Goal: Task Accomplishment & Management: Manage account settings

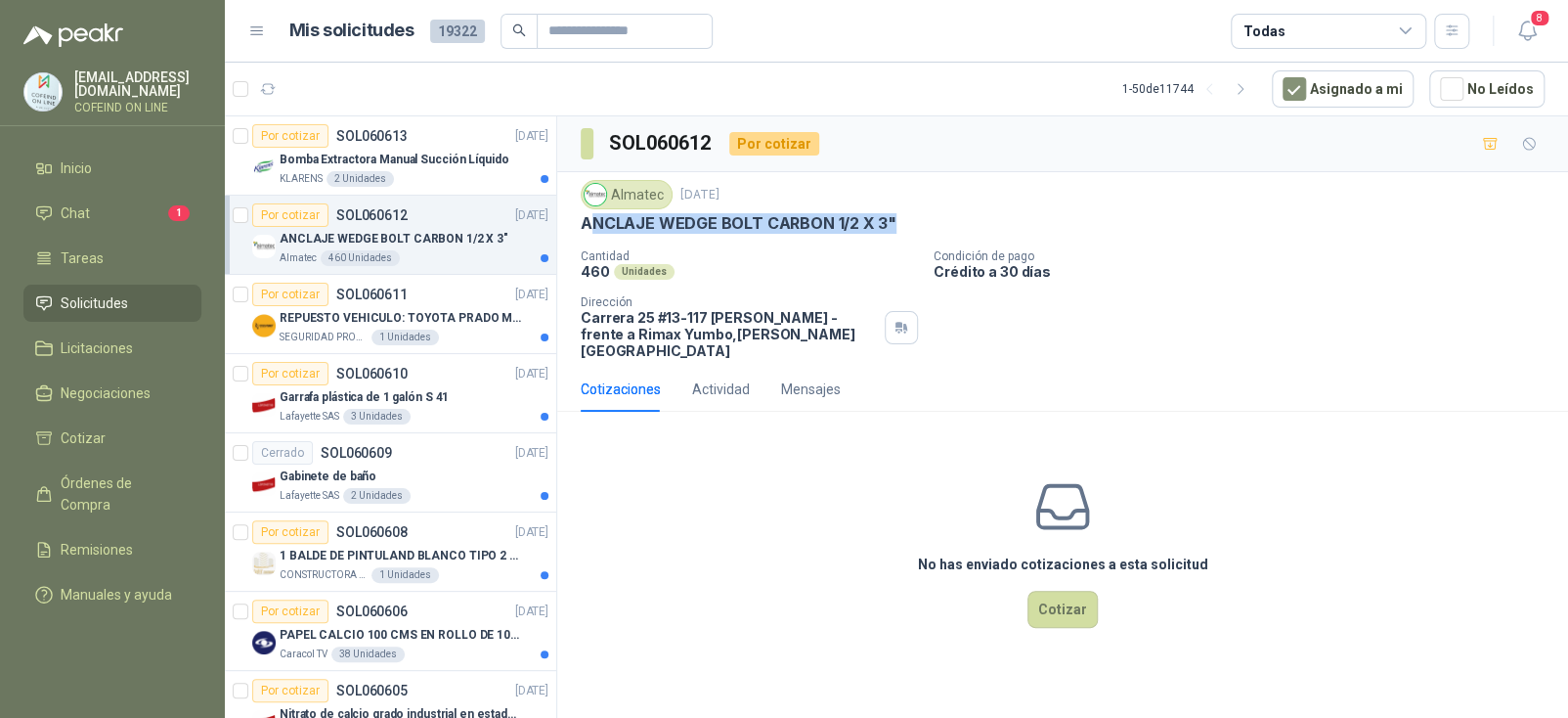
drag, startPoint x: 587, startPoint y: 221, endPoint x: 924, endPoint y: 218, distance: 337.3
click at [924, 218] on div "ANCLAJE WEDGE BOLT CARBON 1/2 X 3"" at bounding box center [1063, 223] width 964 height 21
click at [826, 227] on p "ANCLAJE WEDGE BOLT CARBON 1/2 X 3"" at bounding box center [739, 223] width 316 height 21
drag, startPoint x: 580, startPoint y: 224, endPoint x: 904, endPoint y: 219, distance: 324.6
click at [904, 219] on div "ANCLAJE WEDGE BOLT CARBON 1/2 X 3"" at bounding box center [1063, 223] width 964 height 21
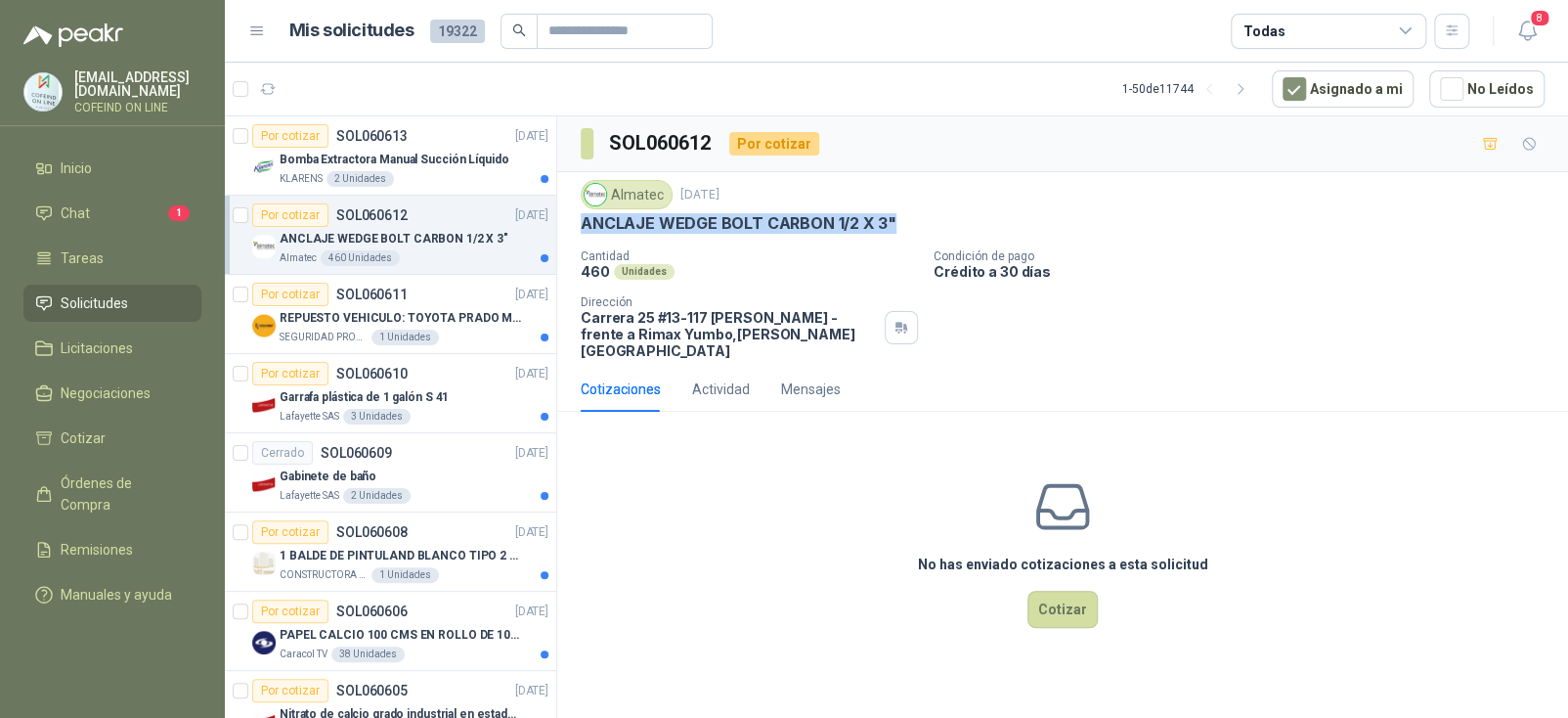
copy p "ANCLAJE WEDGE BOLT CARBON 1/2 X 3""
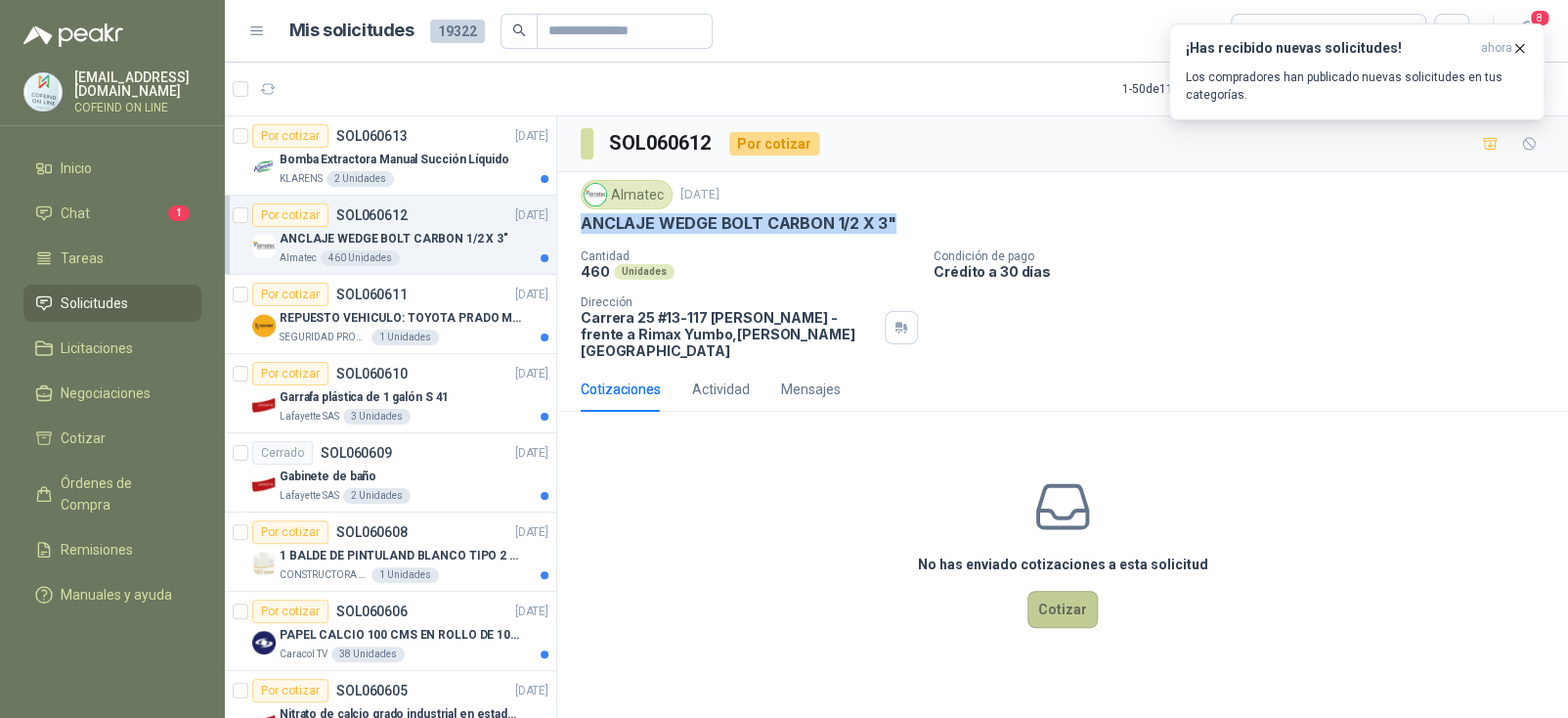
click at [1070, 596] on button "Cotizar" at bounding box center [1062, 608] width 70 height 37
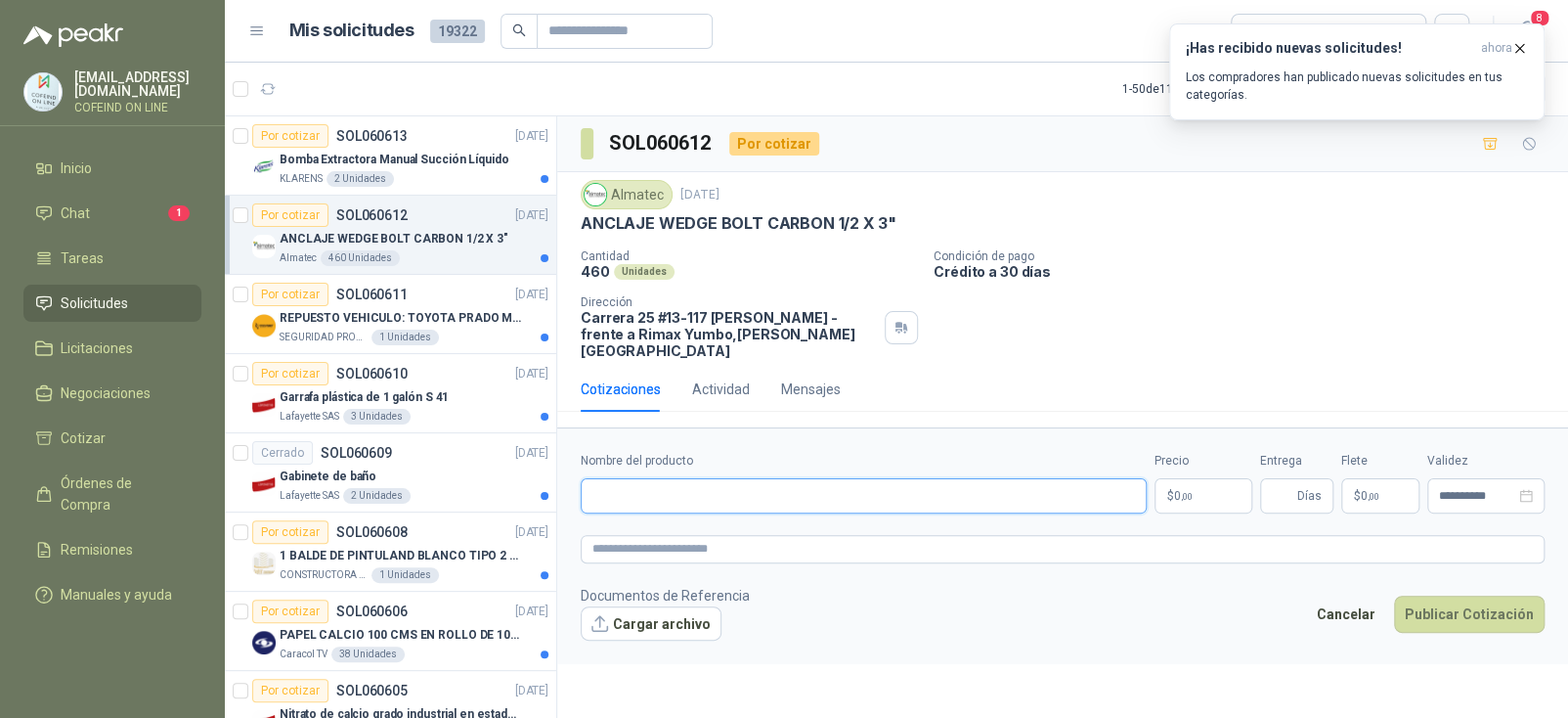
click at [796, 490] on input "Nombre del producto" at bounding box center [864, 495] width 566 height 35
paste input "**********"
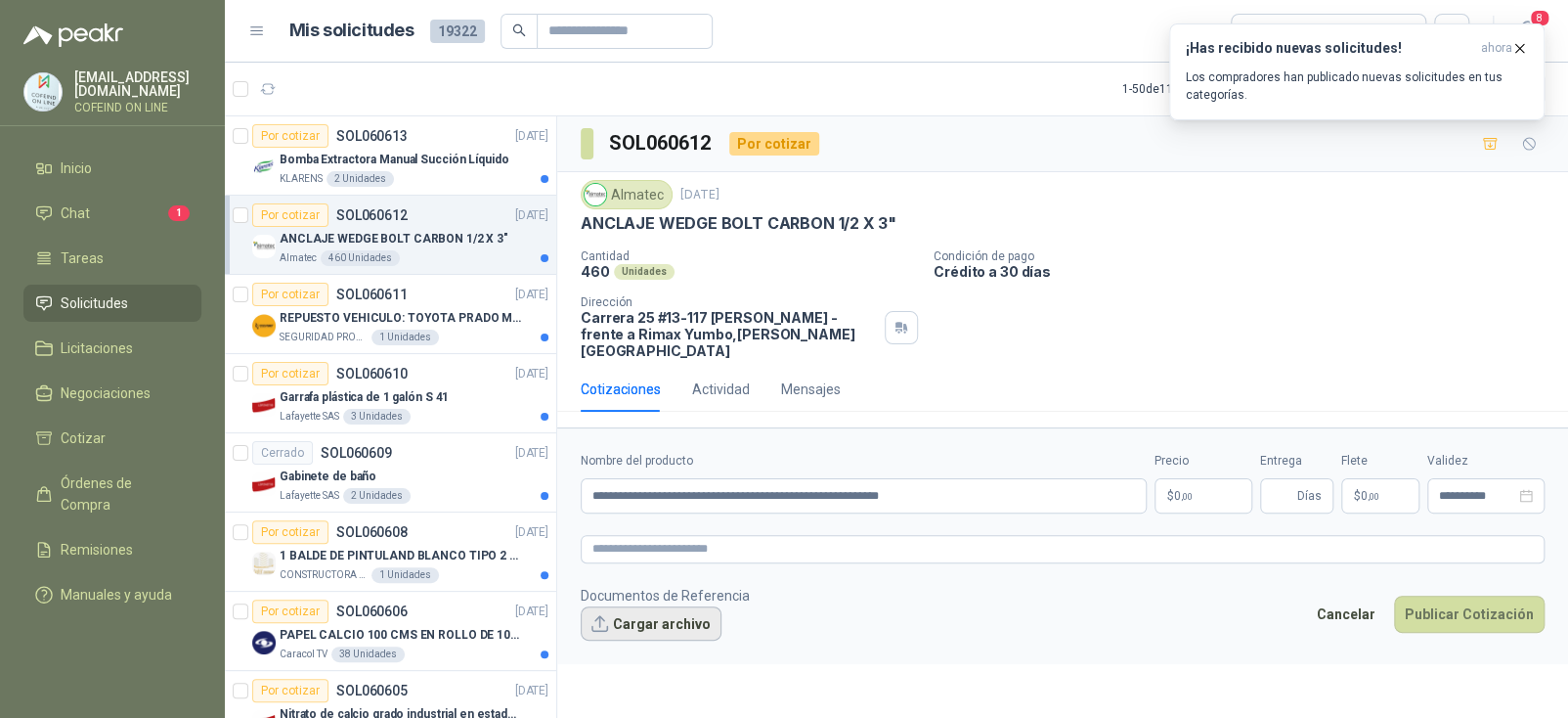
click at [673, 617] on button "Cargar archivo" at bounding box center [651, 623] width 141 height 35
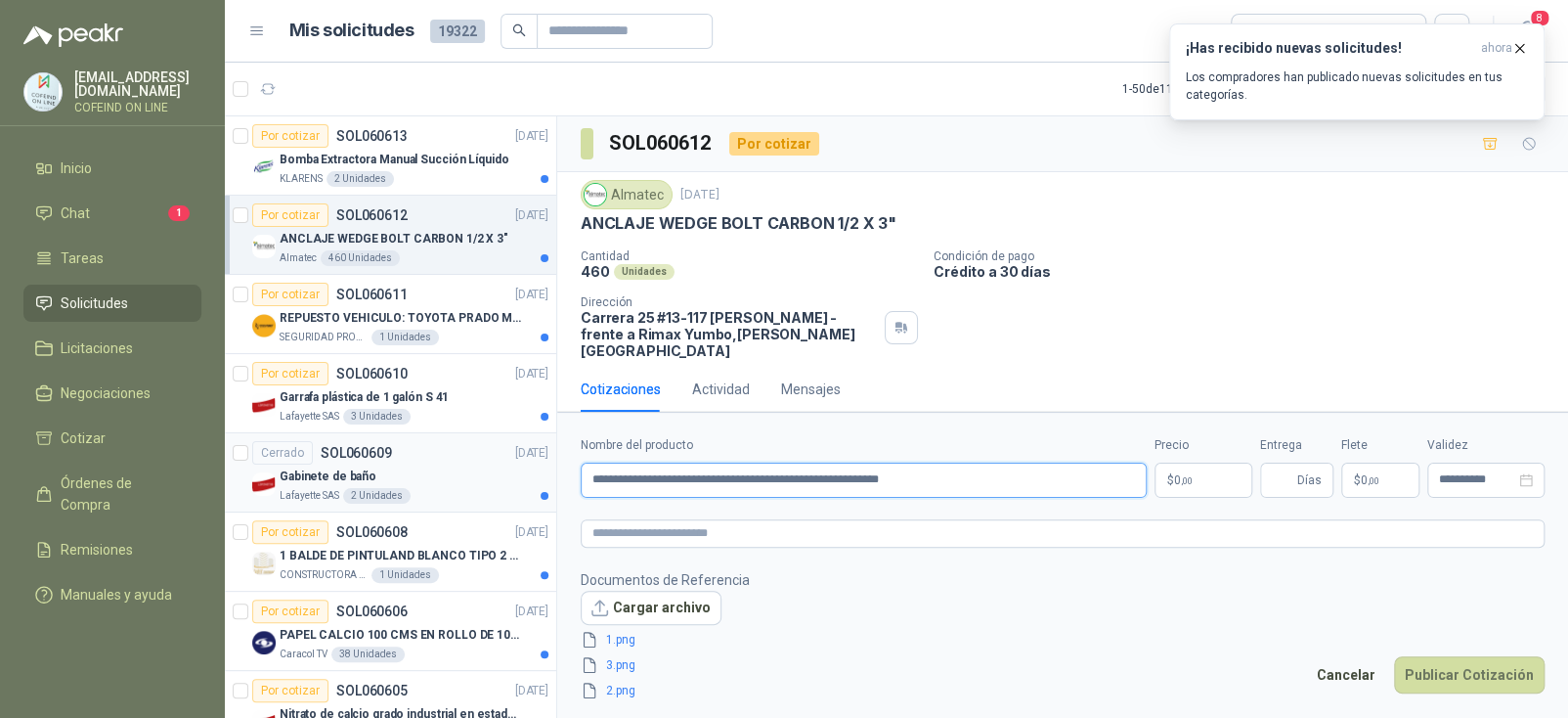
drag, startPoint x: 908, startPoint y: 480, endPoint x: 433, endPoint y: 460, distance: 475.5
click at [429, 460] on div "Por cotizar SOL060613 [DATE] Bomba Extractora Manual Succión Líquido KLARENS 2 …" at bounding box center [896, 419] width 1343 height 609
paste input "text"
type input "**********"
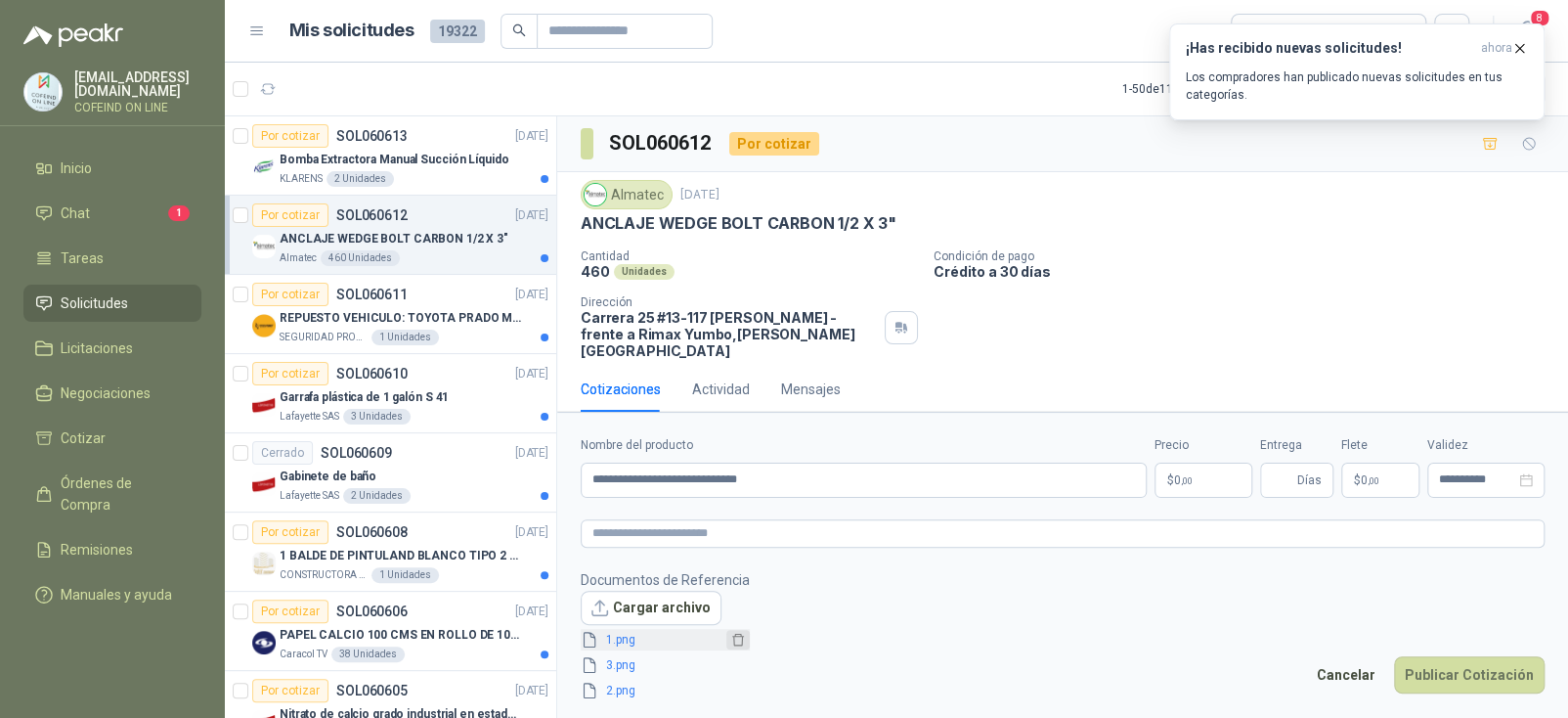
click at [731, 641] on icon "delete" at bounding box center [738, 640] width 14 height 14
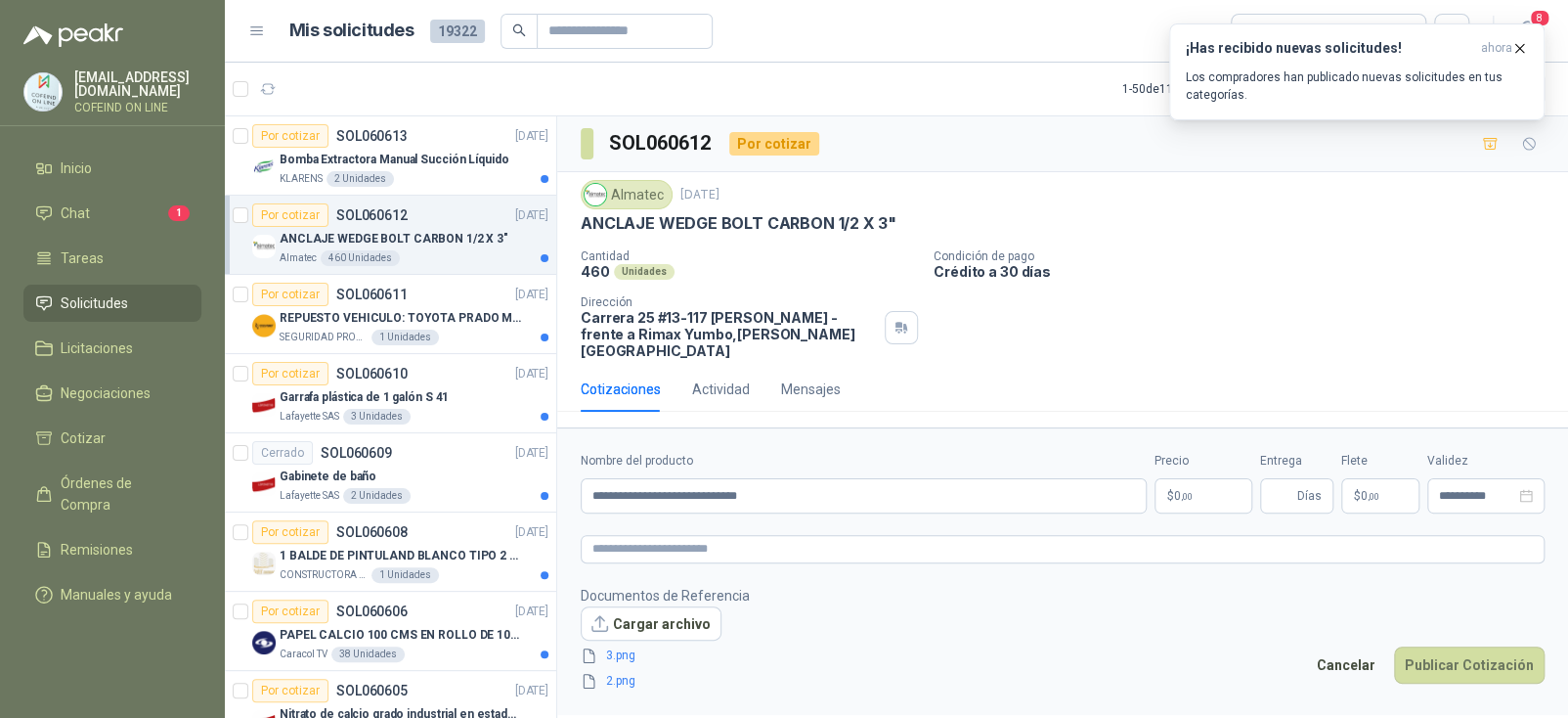
click at [731, 648] on icon "delete" at bounding box center [738, 655] width 14 height 14
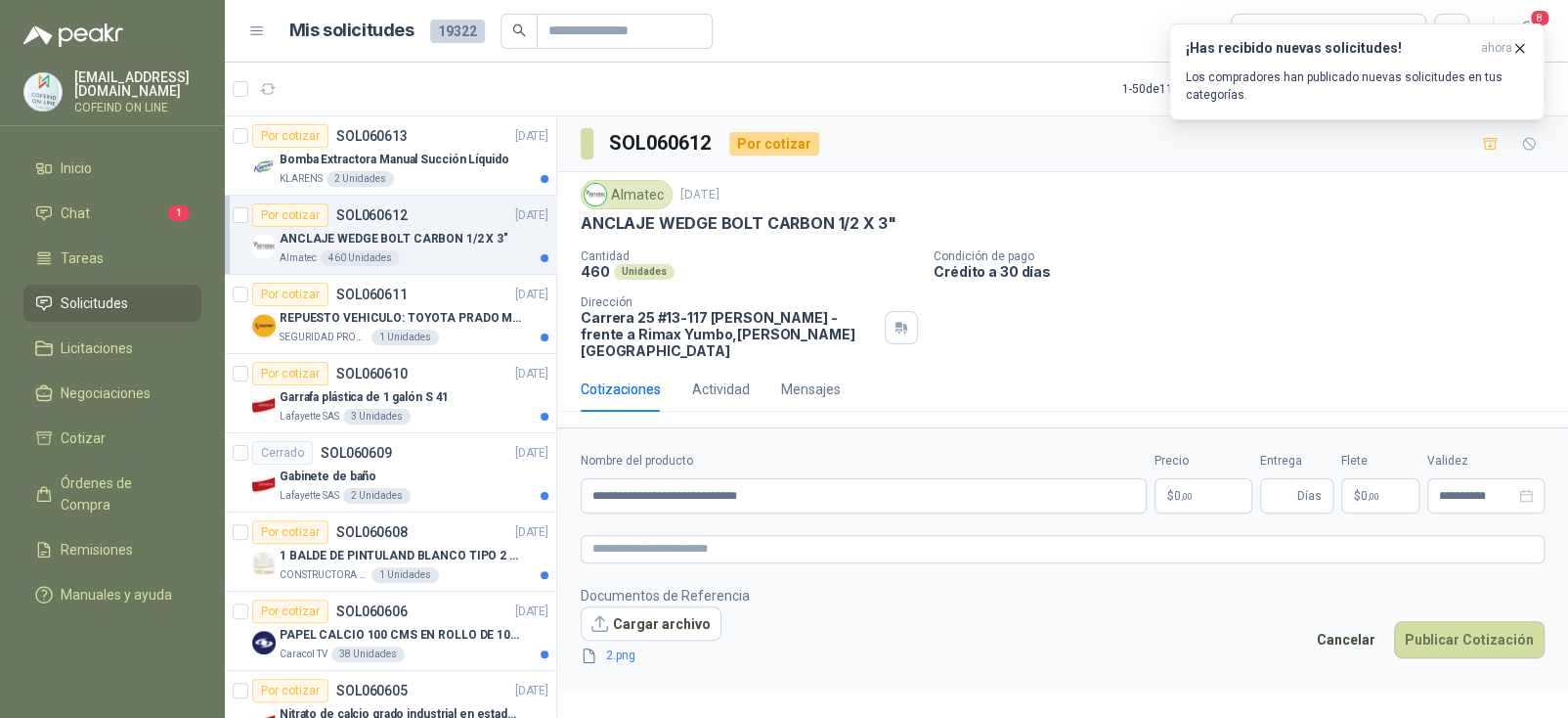
click at [731, 648] on icon "delete" at bounding box center [738, 655] width 14 height 14
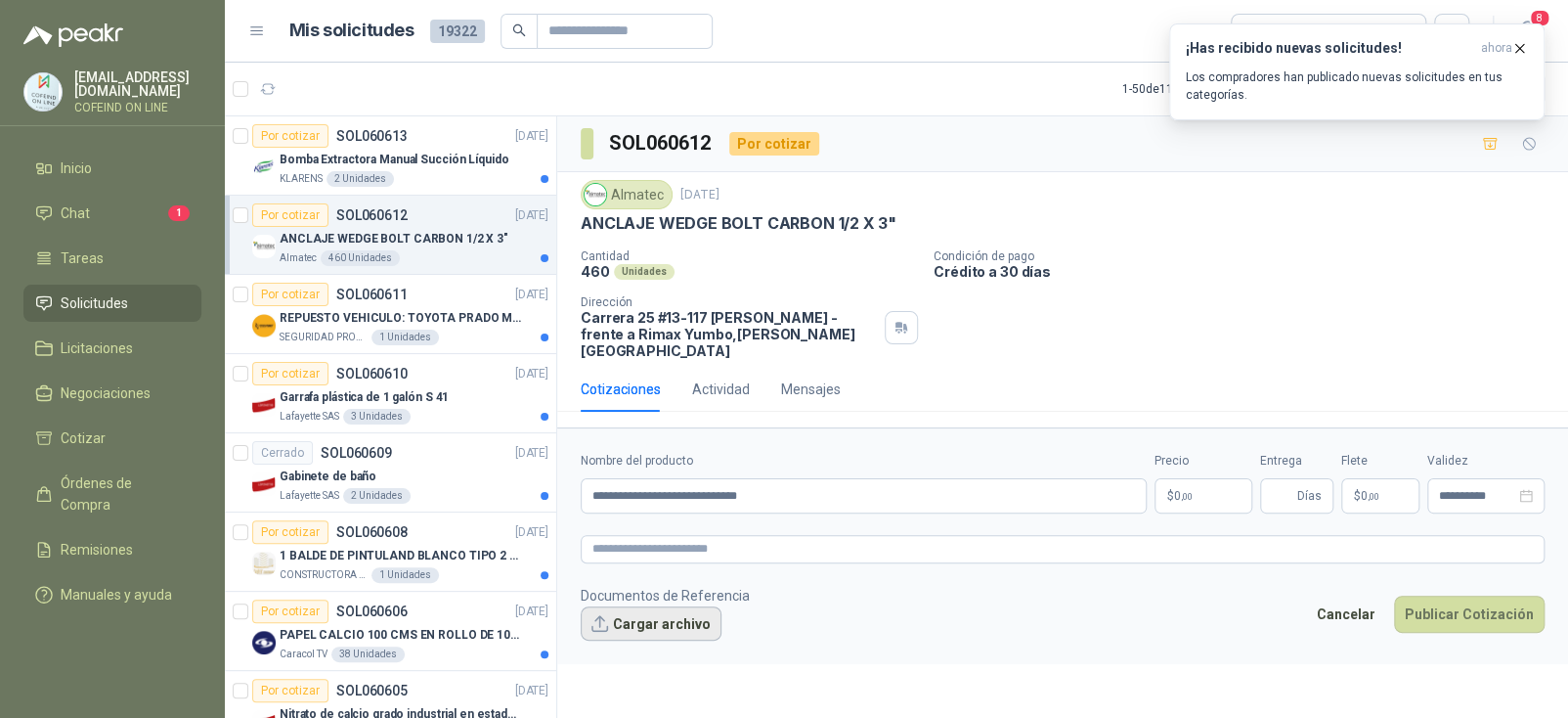
click at [640, 617] on button "Cargar archivo" at bounding box center [651, 623] width 141 height 35
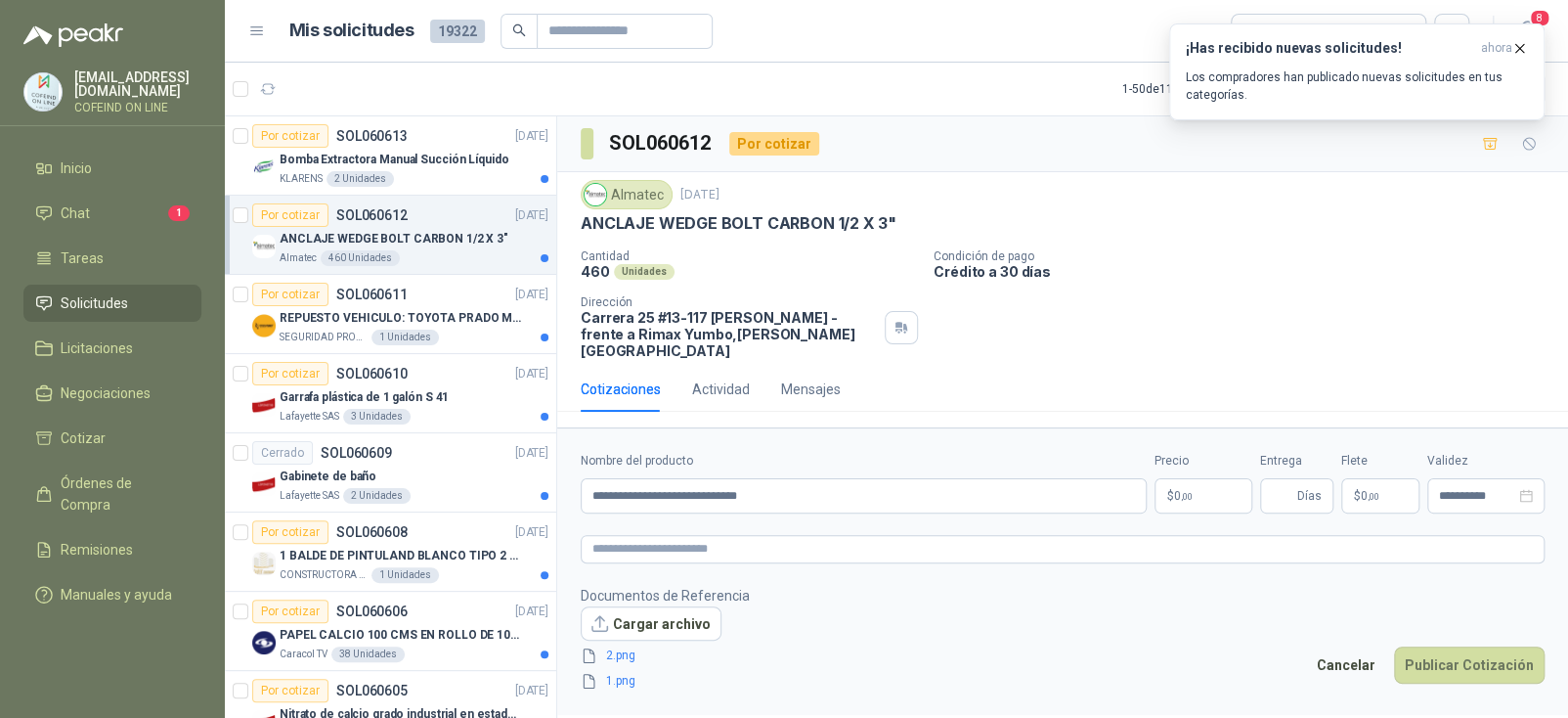
click at [1172, 485] on body "[EMAIL_ADDRESS][DOMAIN_NAME] COFEIND ON LINE Inicio Chat 1 Tareas Solicitudes L…" at bounding box center [784, 359] width 1568 height 718
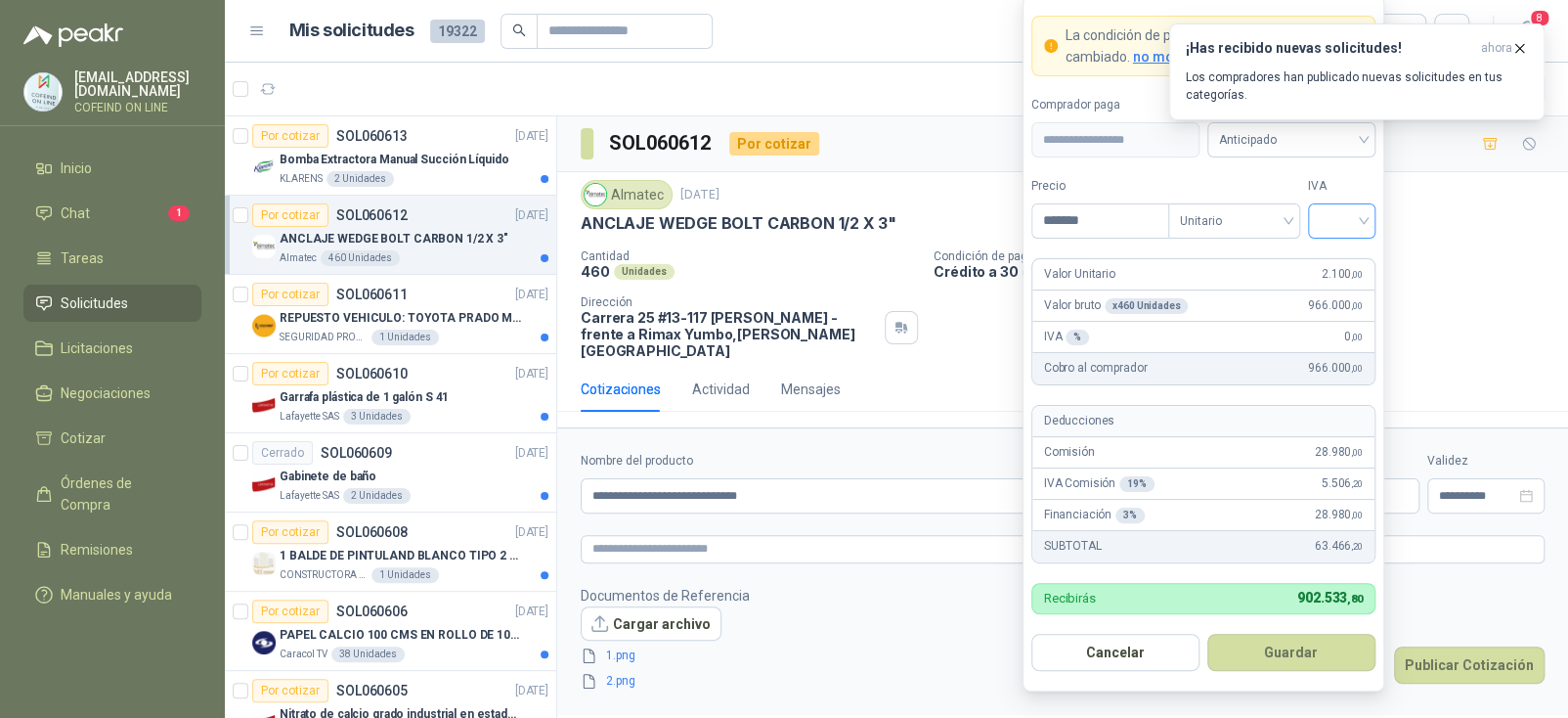
type input "*******"
click at [1353, 216] on input "search" at bounding box center [1342, 218] width 44 height 29
click at [1331, 327] on div "0%" at bounding box center [1342, 325] width 36 height 22
click at [1298, 646] on button "Guardar" at bounding box center [1291, 651] width 168 height 37
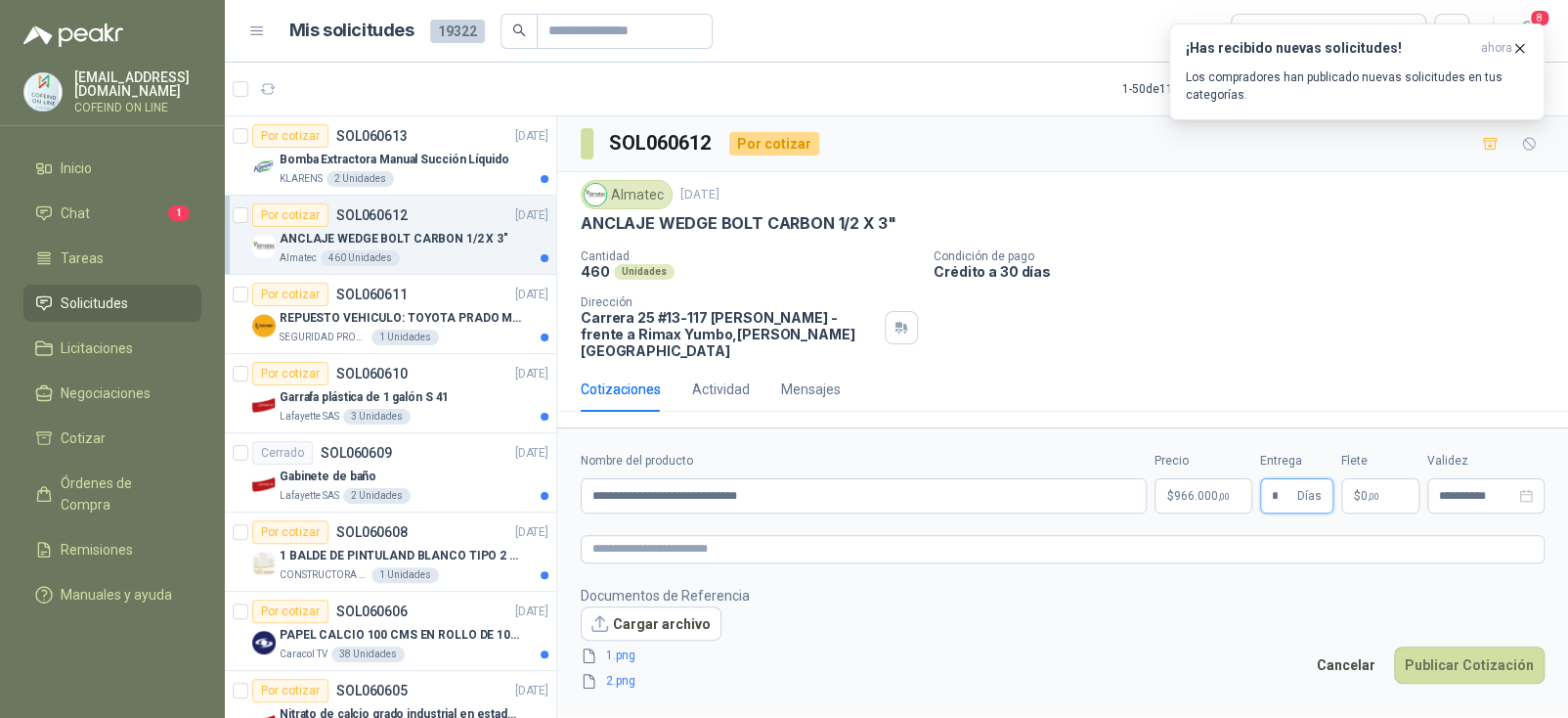
type input "*"
click at [1383, 478] on p "$ 0 ,00" at bounding box center [1380, 495] width 78 height 35
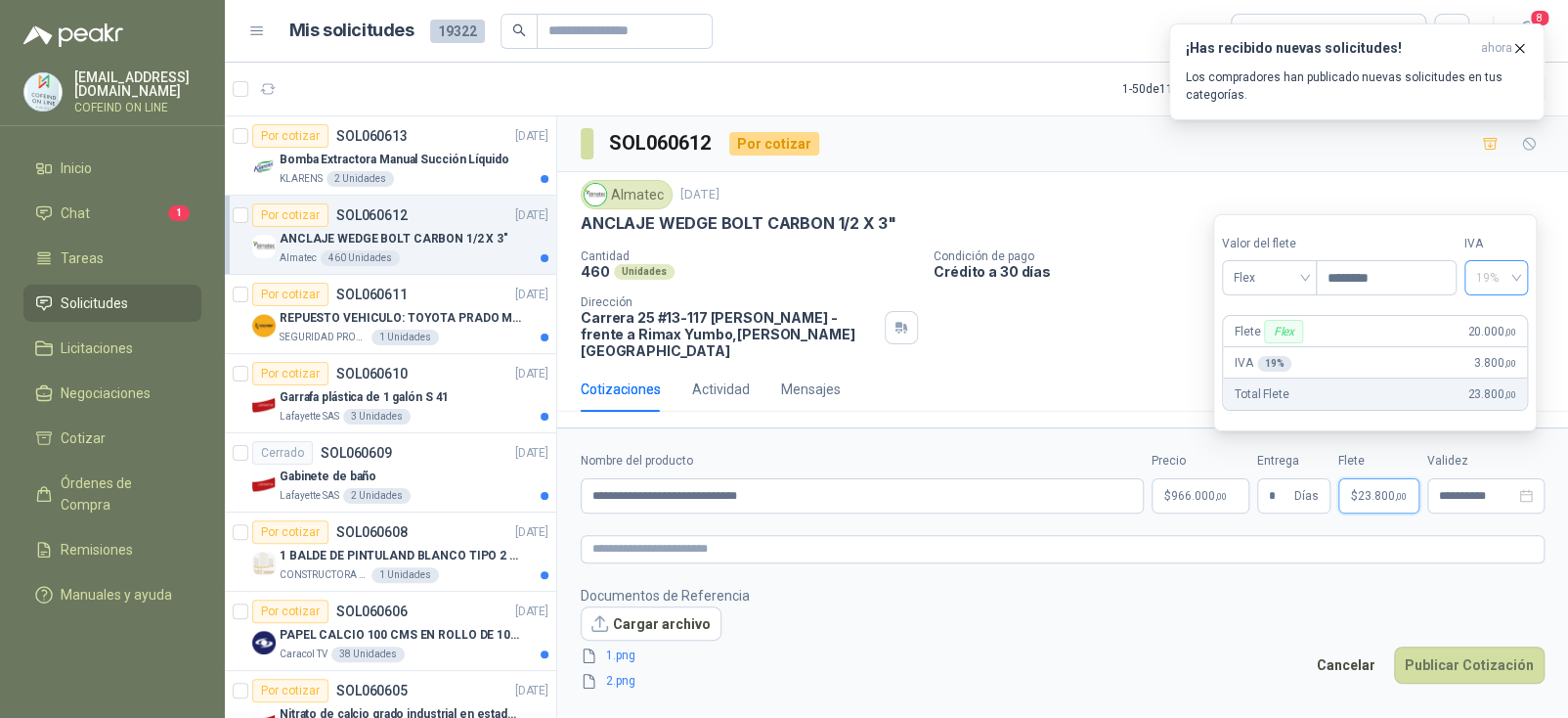
click at [1485, 267] on span "19%" at bounding box center [1496, 277] width 40 height 29
type input "********"
click at [1482, 352] on div "0%" at bounding box center [1504, 350] width 55 height 31
click at [1290, 290] on span "Flex" at bounding box center [1270, 277] width 71 height 29
click at [1255, 371] on div "Fijo" at bounding box center [1272, 382] width 67 height 22
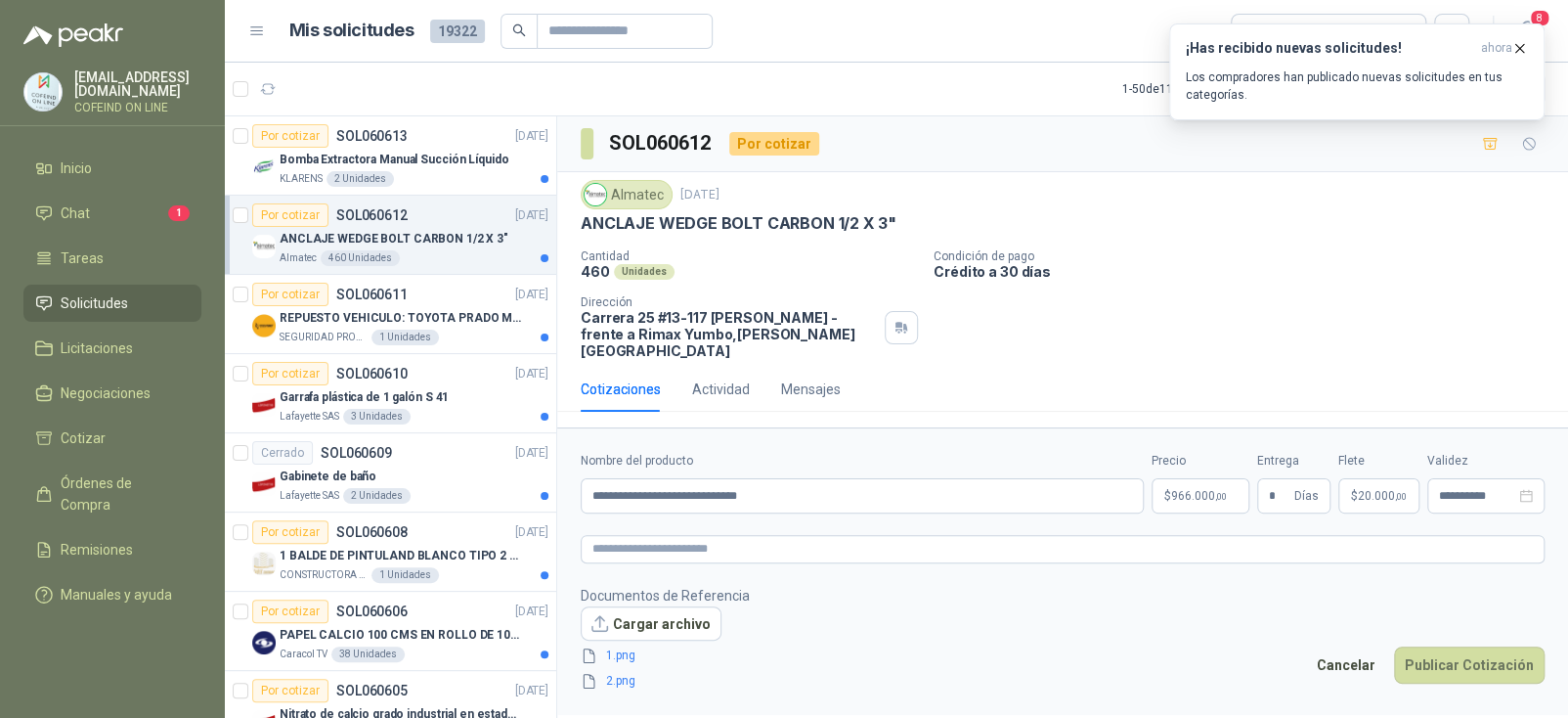
click at [1353, 567] on form "**********" at bounding box center [1062, 570] width 1011 height 287
click at [1486, 648] on button "Publicar Cotización" at bounding box center [1469, 664] width 151 height 37
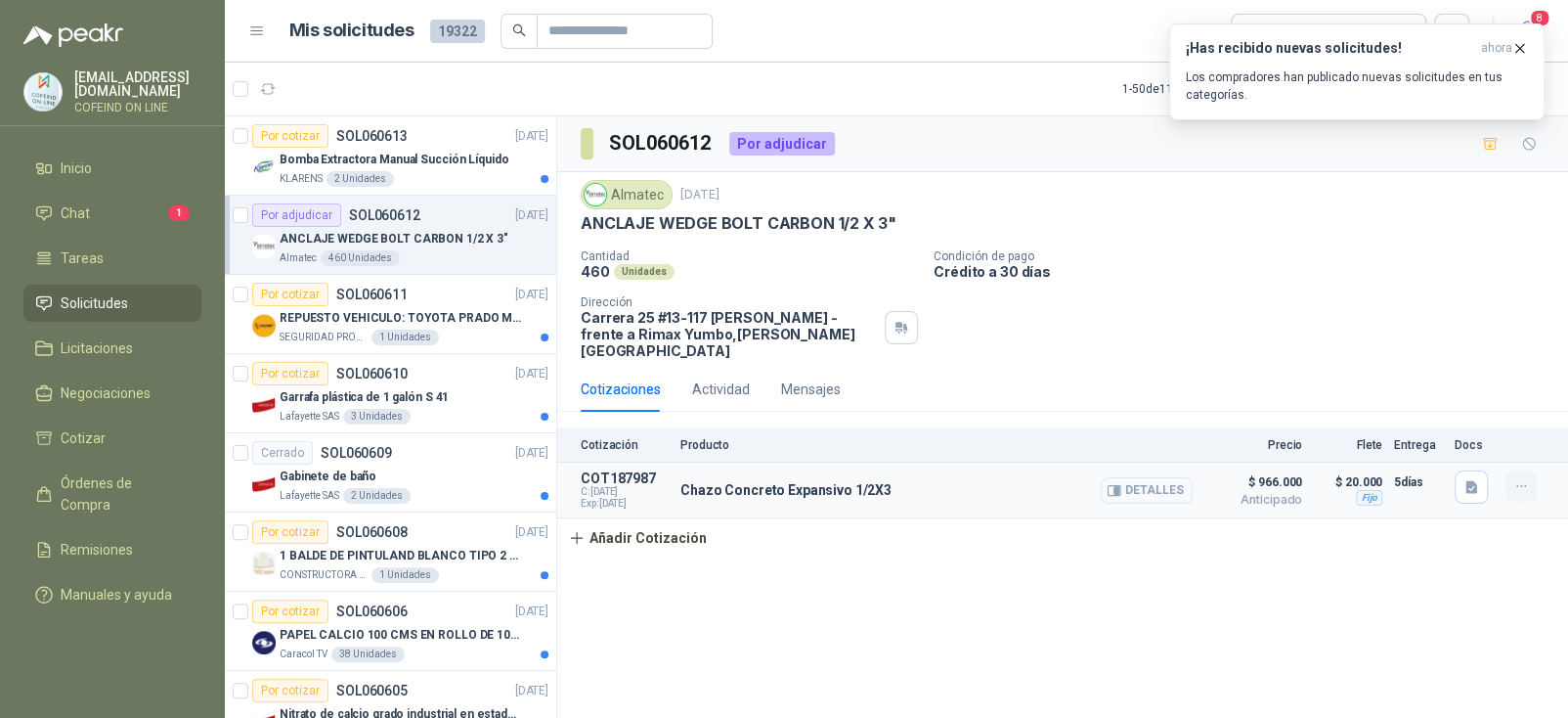
click at [1506, 471] on button "button" at bounding box center [1521, 485] width 31 height 31
drag, startPoint x: 1440, startPoint y: 397, endPoint x: 1429, endPoint y: 398, distance: 10.8
click at [1438, 396] on button "Editar" at bounding box center [1482, 391] width 156 height 31
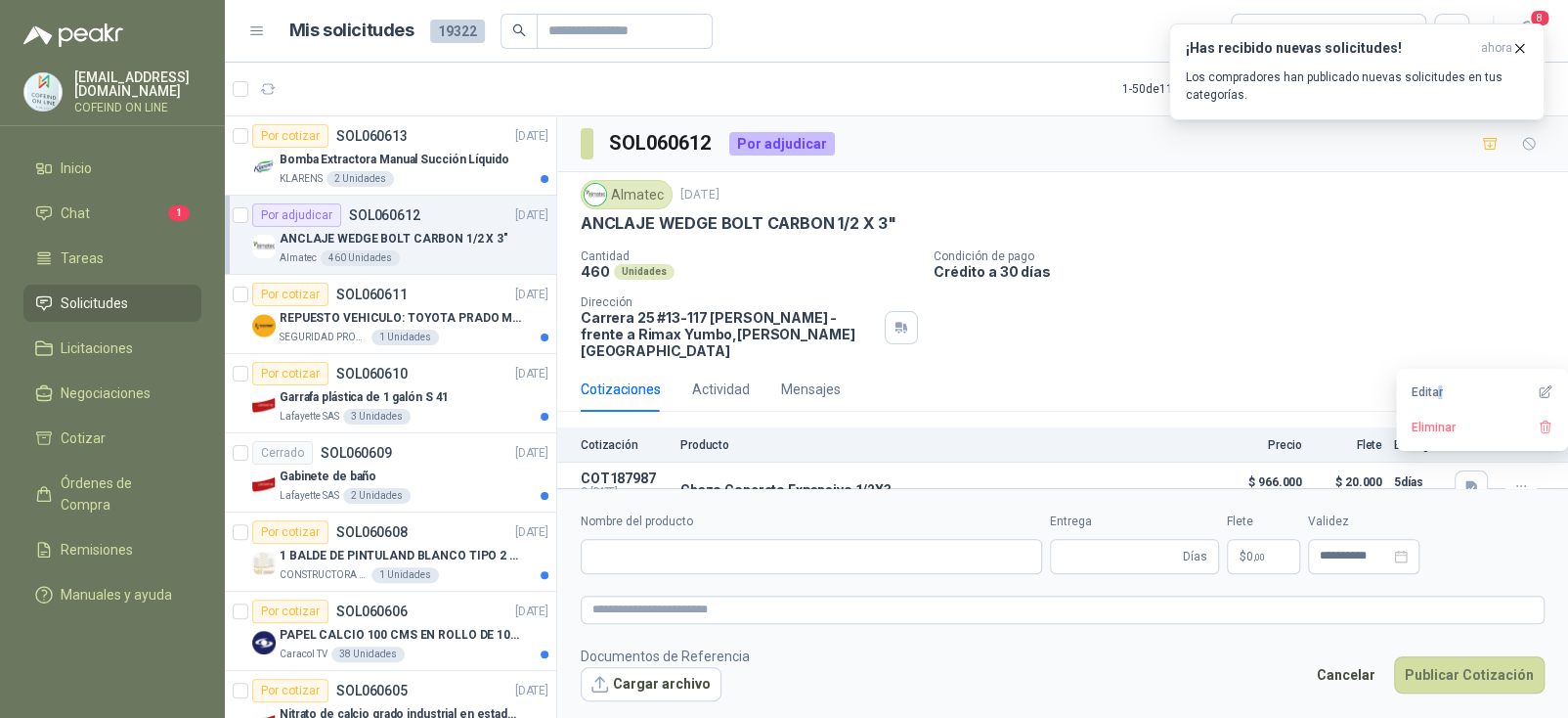
type input "**********"
type input "*"
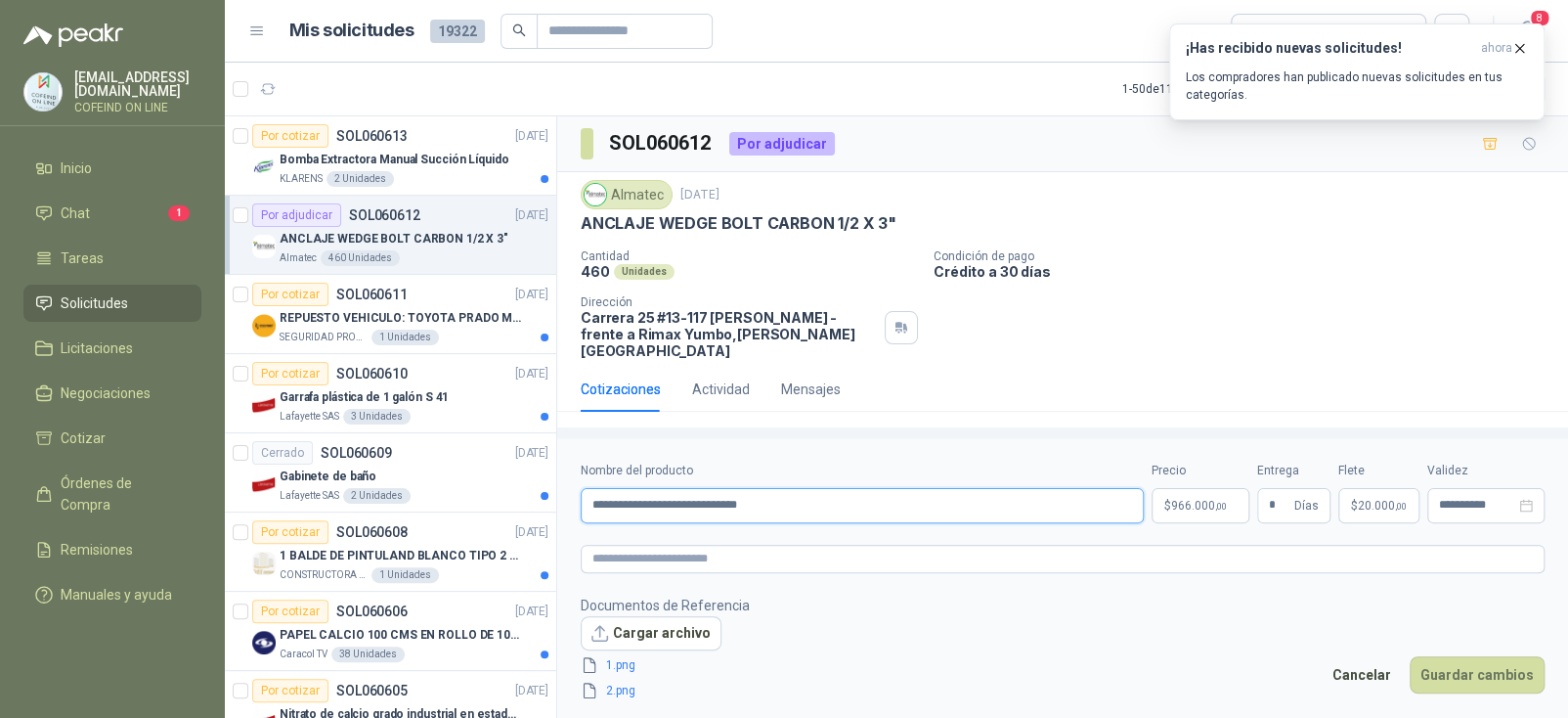
click at [654, 502] on input "**********" at bounding box center [862, 505] width 563 height 35
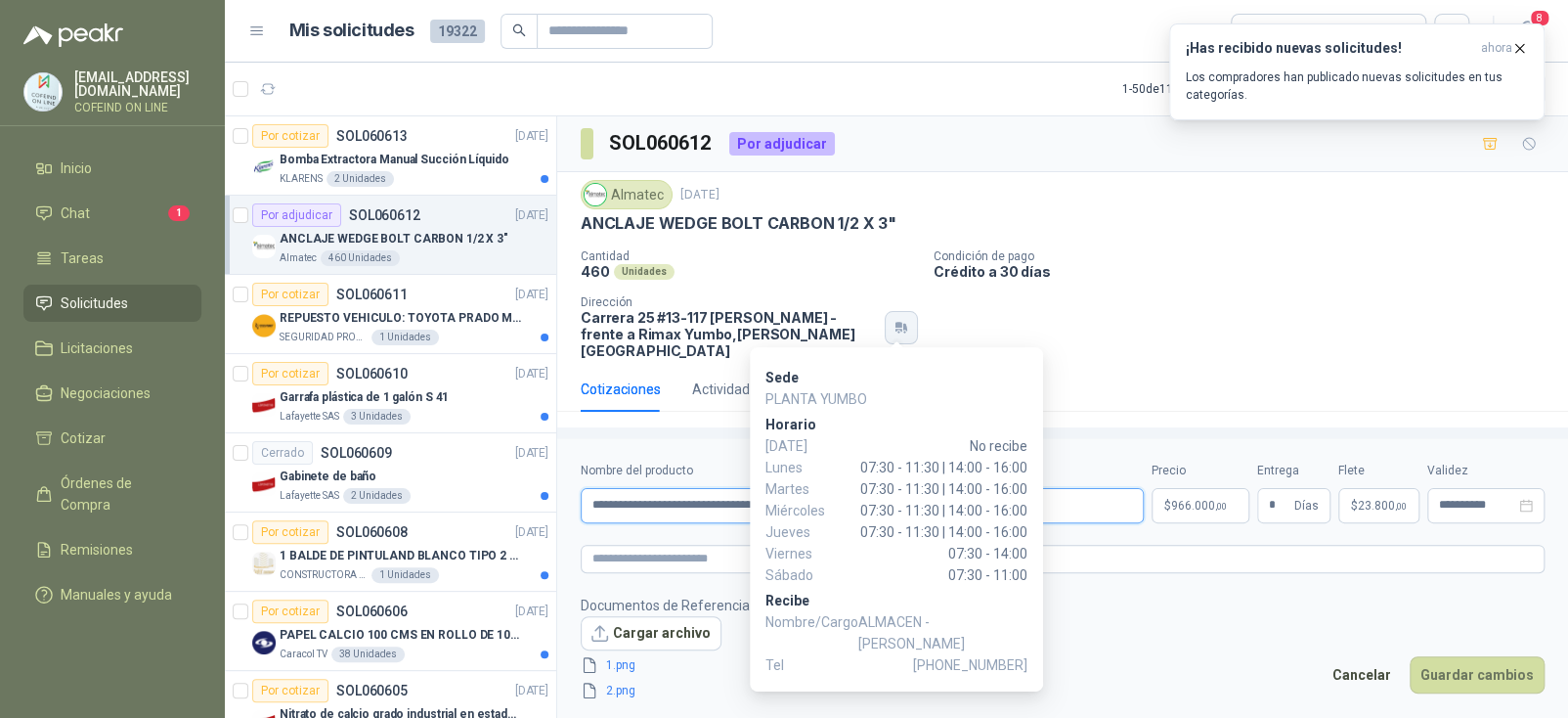
paste input "*******"
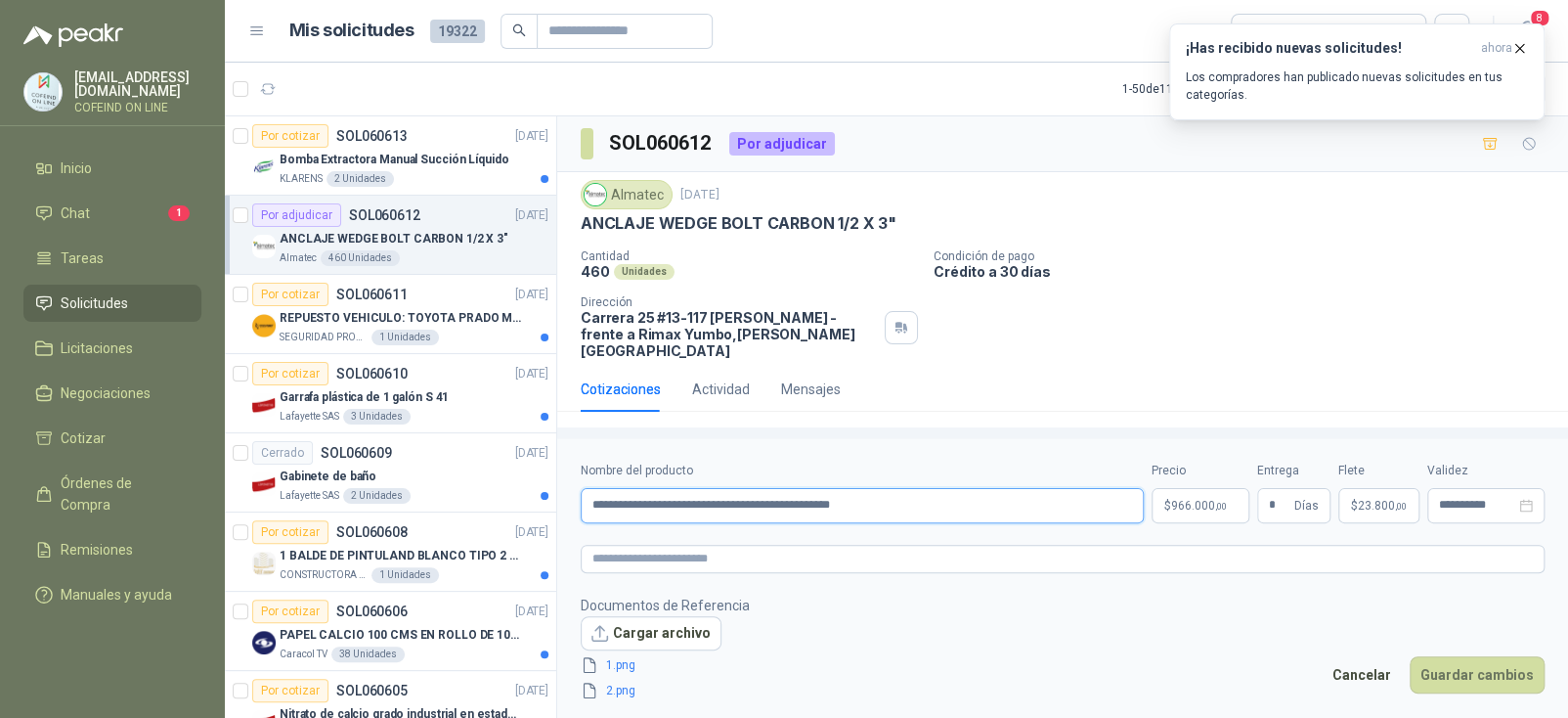
click at [1113, 502] on input "**********" at bounding box center [862, 505] width 563 height 35
type input "**********"
click at [1474, 677] on button "Guardar cambios" at bounding box center [1477, 674] width 135 height 37
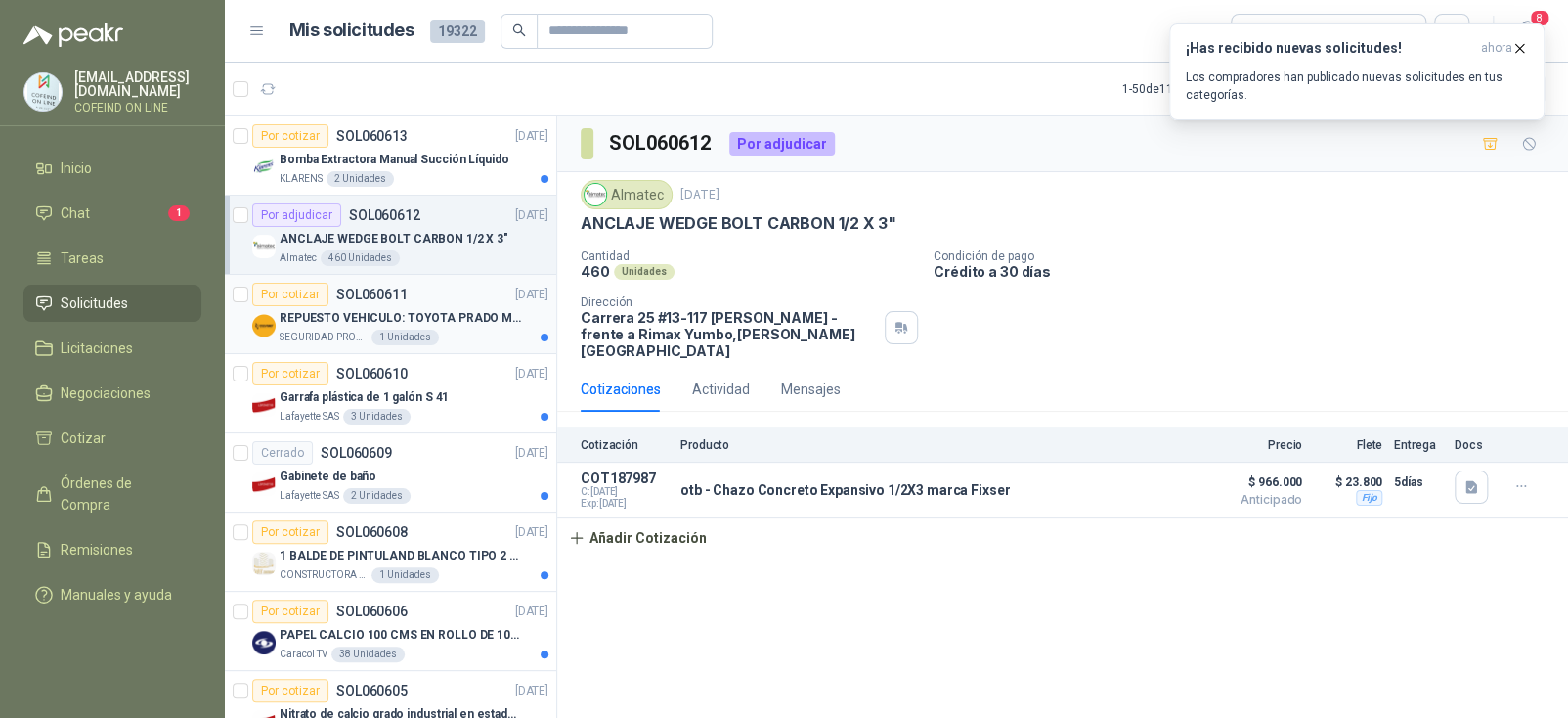
click at [458, 313] on p "REPUESTO VEHICULO: TOYOTA PRADO MODELO 2013, CILINDRAJE 2982" at bounding box center [401, 318] width 243 height 19
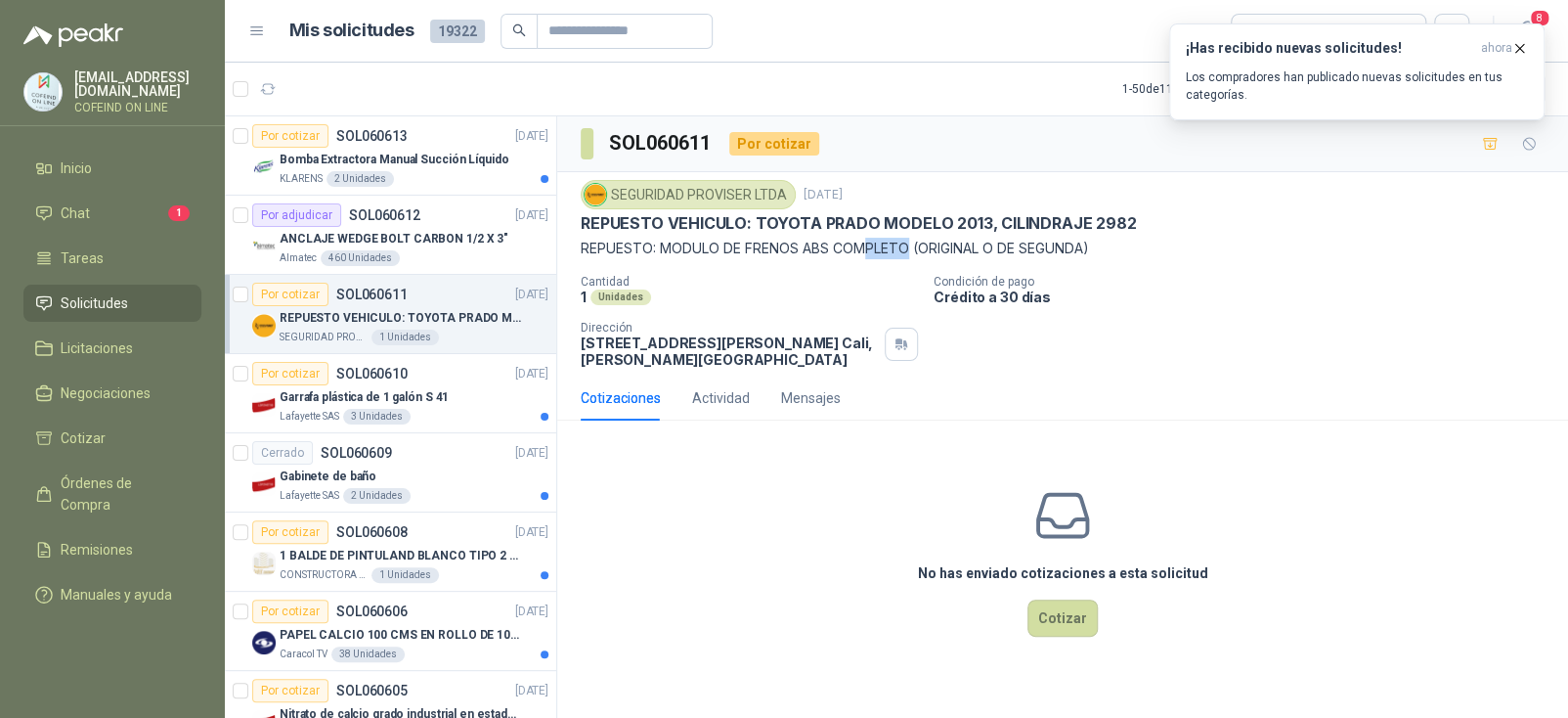
drag, startPoint x: 911, startPoint y: 248, endPoint x: 871, endPoint y: 253, distance: 40.4
click at [871, 253] on p "REPUESTO: MODULO DE FRENOS ABS COMPLETO (ORIGINAL O DE SEGUNDA)" at bounding box center [1063, 249] width 964 height 22
click at [838, 254] on p "REPUESTO: MODULO DE FRENOS ABS COMPLETO (ORIGINAL O DE SEGUNDA)" at bounding box center [1063, 249] width 964 height 22
drag, startPoint x: 829, startPoint y: 246, endPoint x: 666, endPoint y: 244, distance: 163.3
click at [666, 244] on p "REPUESTO: MODULO DE FRENOS ABS COMPLETO (ORIGINAL O DE SEGUNDA)" at bounding box center [1063, 249] width 964 height 22
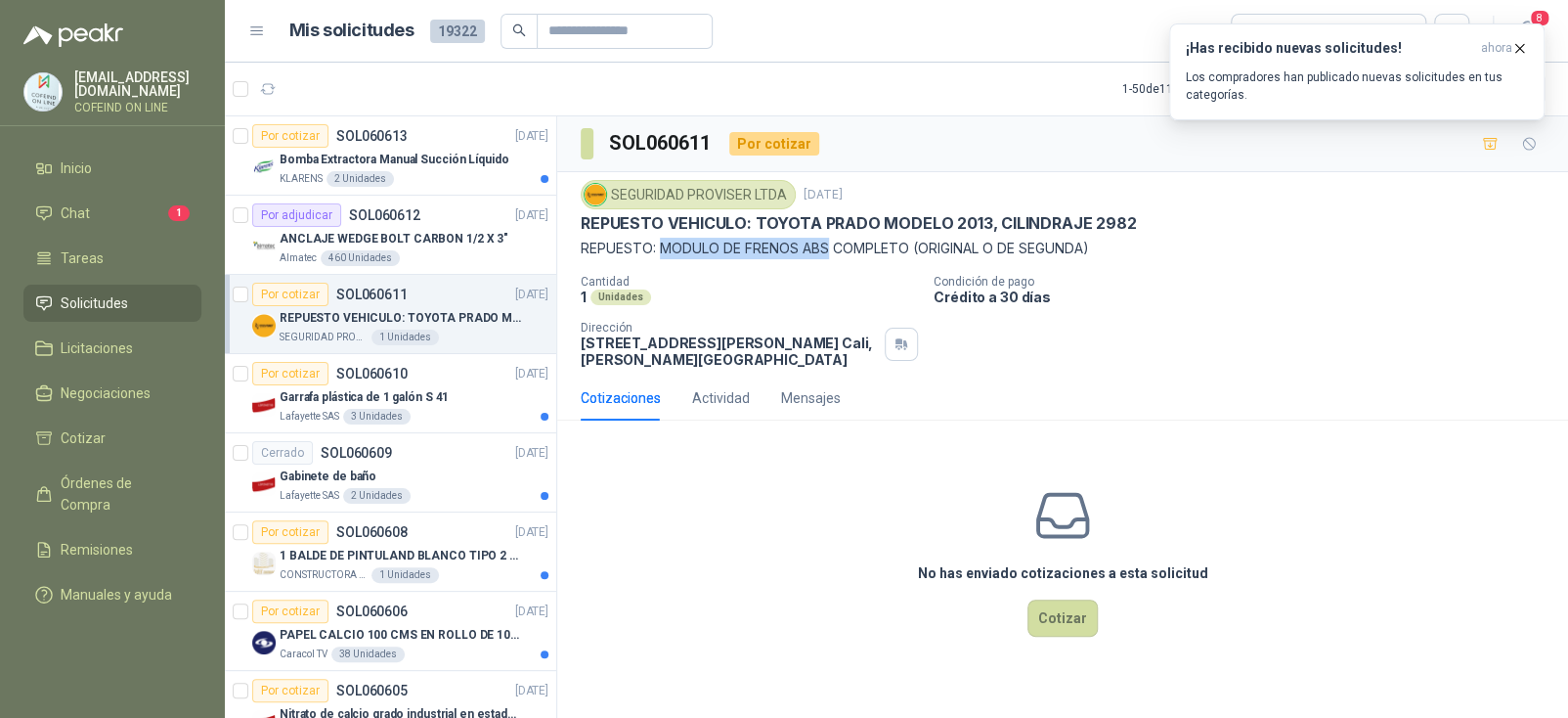
copy p "MODULO DE FRENOS ABS"
drag, startPoint x: 757, startPoint y: 217, endPoint x: 982, endPoint y: 218, distance: 225.8
click at [982, 218] on p "REPUESTO VEHICULO: TOYOTA PRADO MODELO 2013, CILINDRAJE 2982" at bounding box center [858, 223] width 555 height 21
copy p "TOYOTA [PERSON_NAME] MODELO 2013"
click at [462, 381] on div "Por cotizar SOL060610 [DATE]" at bounding box center [400, 373] width 296 height 23
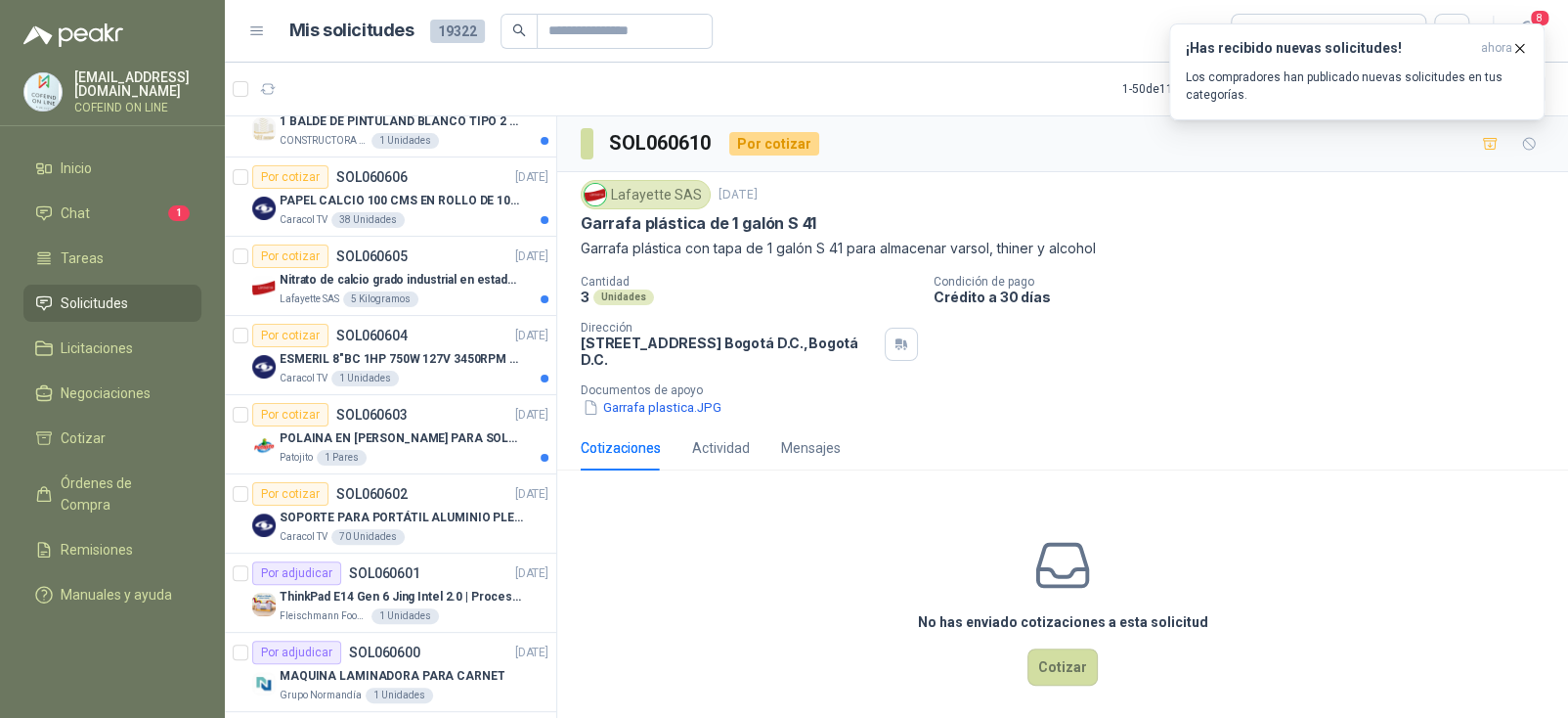
scroll to position [489, 0]
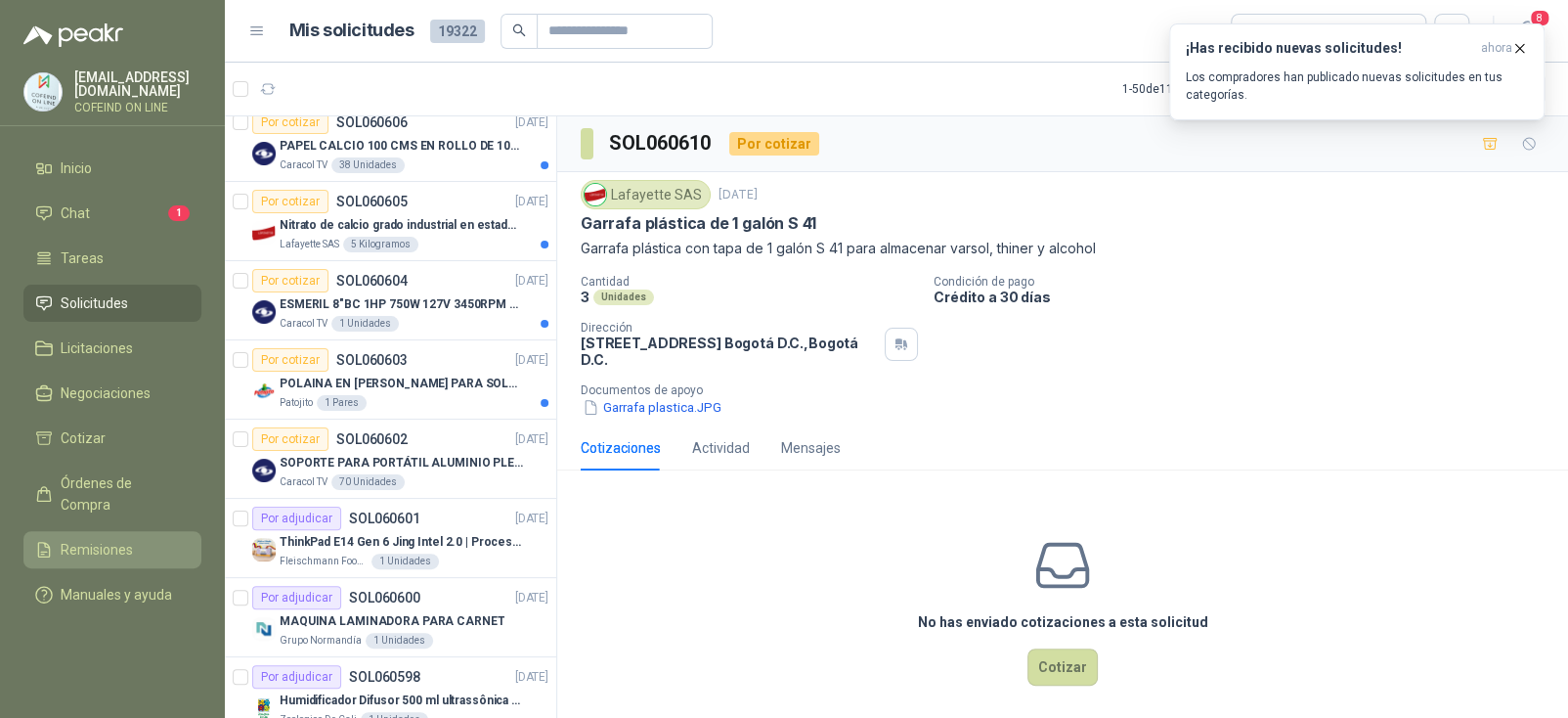
click at [133, 539] on li "Remisiones" at bounding box center [112, 550] width 154 height 22
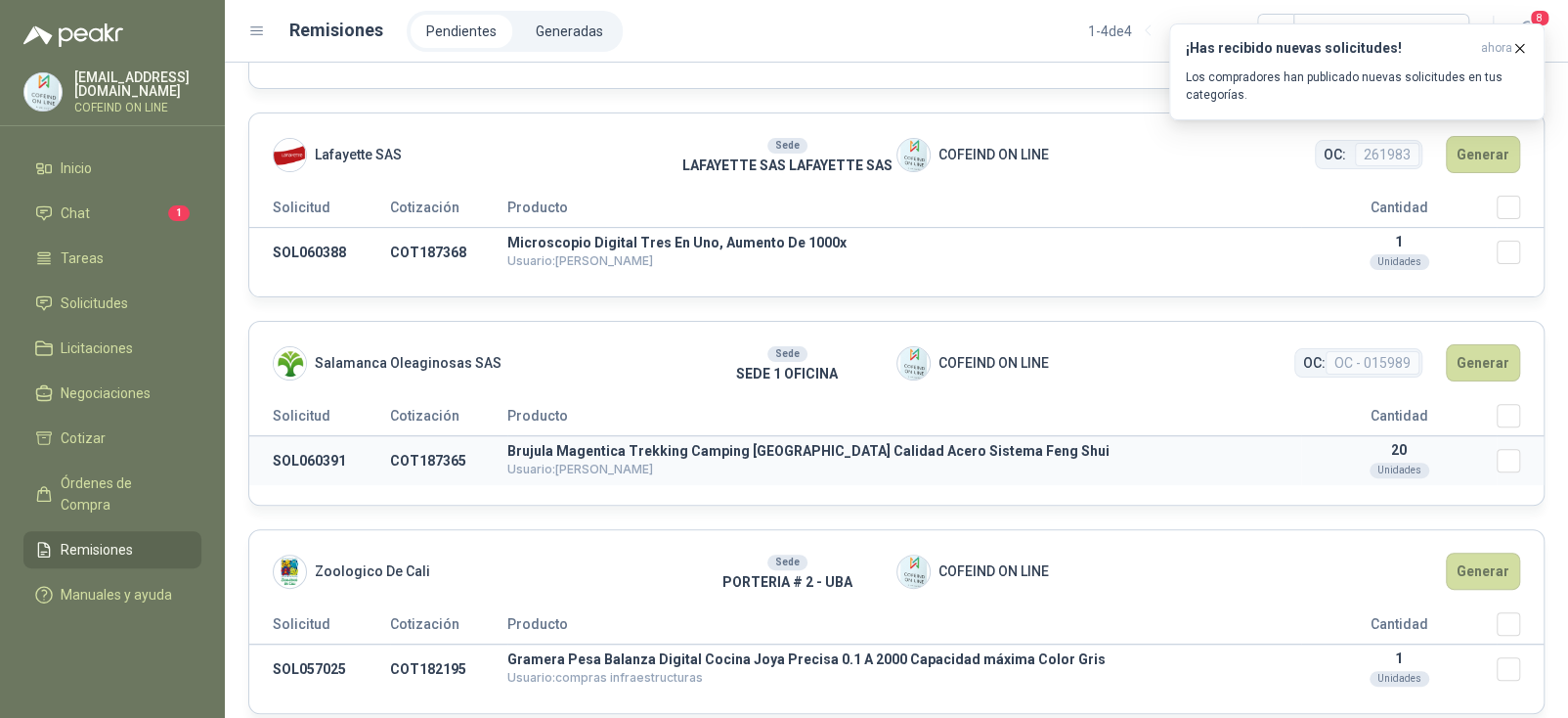
scroll to position [198, 0]
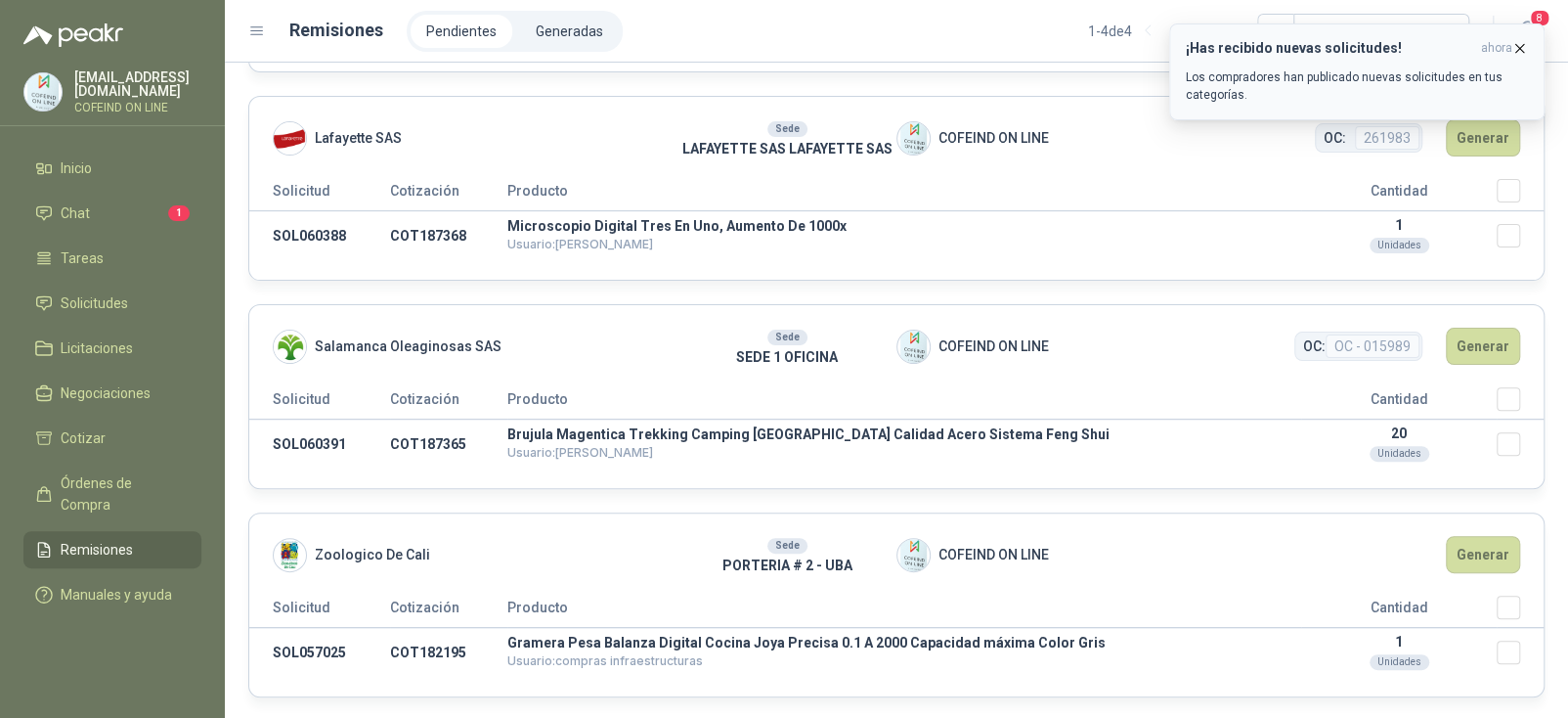
click at [1520, 49] on icon "button" at bounding box center [1519, 48] width 17 height 17
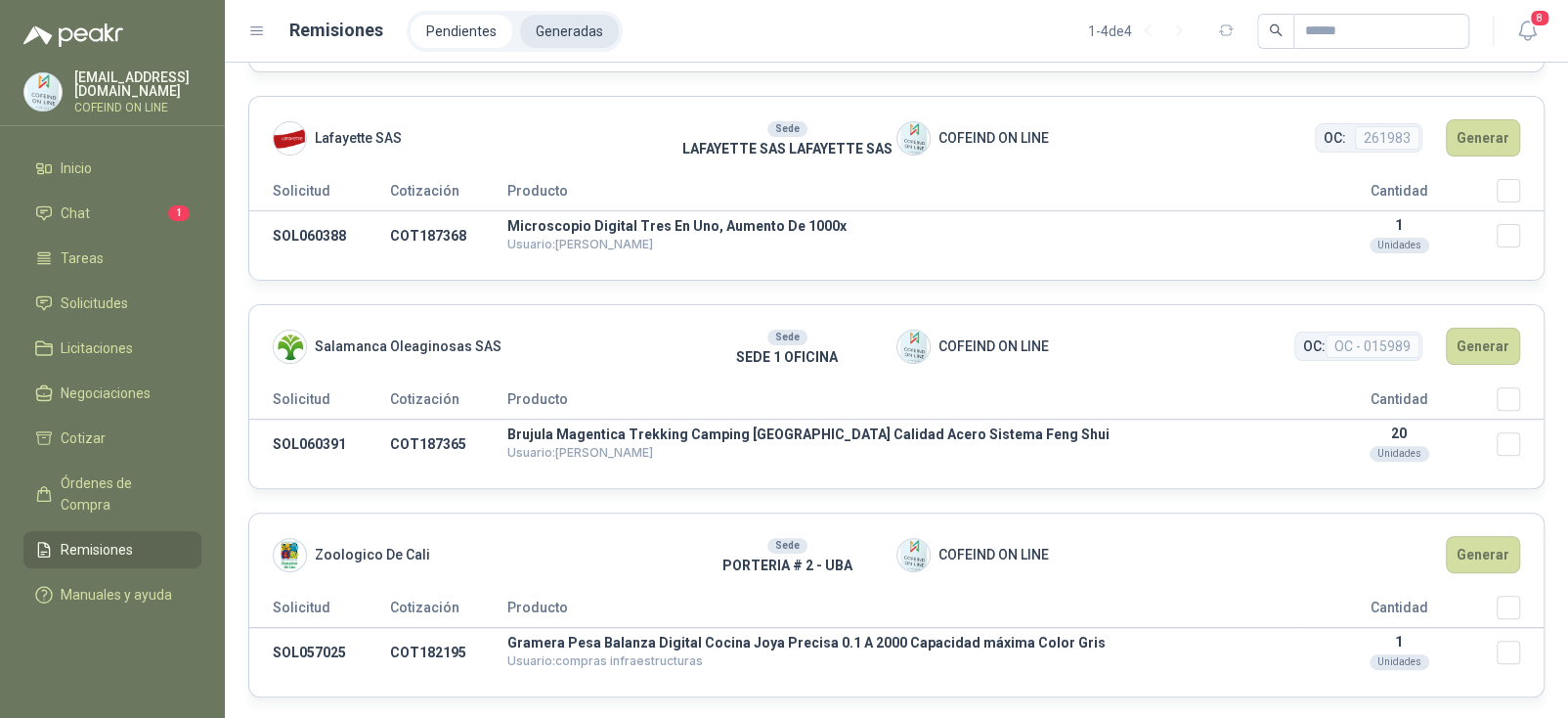
click at [578, 25] on li "Generadas" at bounding box center [569, 31] width 99 height 33
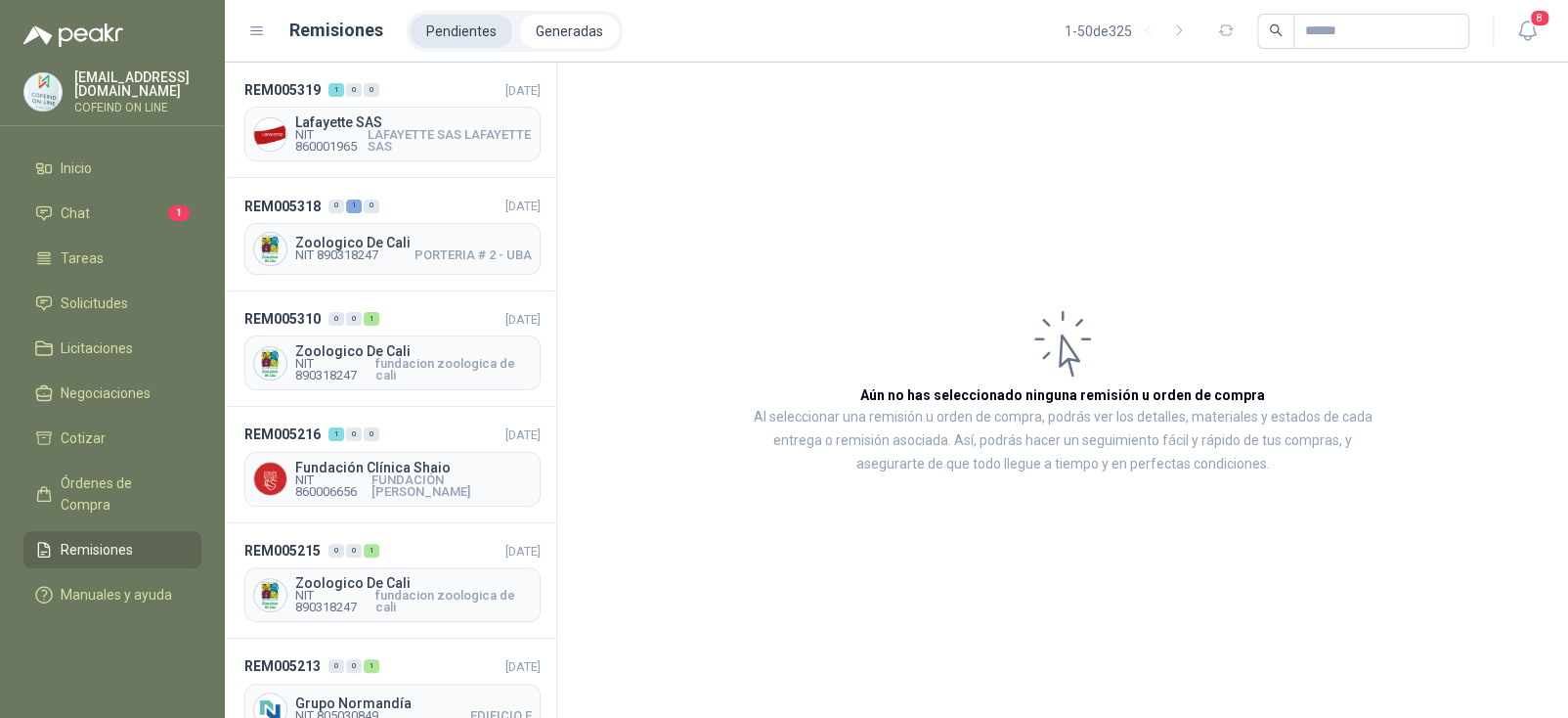
click at [484, 29] on li "Pendientes" at bounding box center [462, 31] width 102 height 33
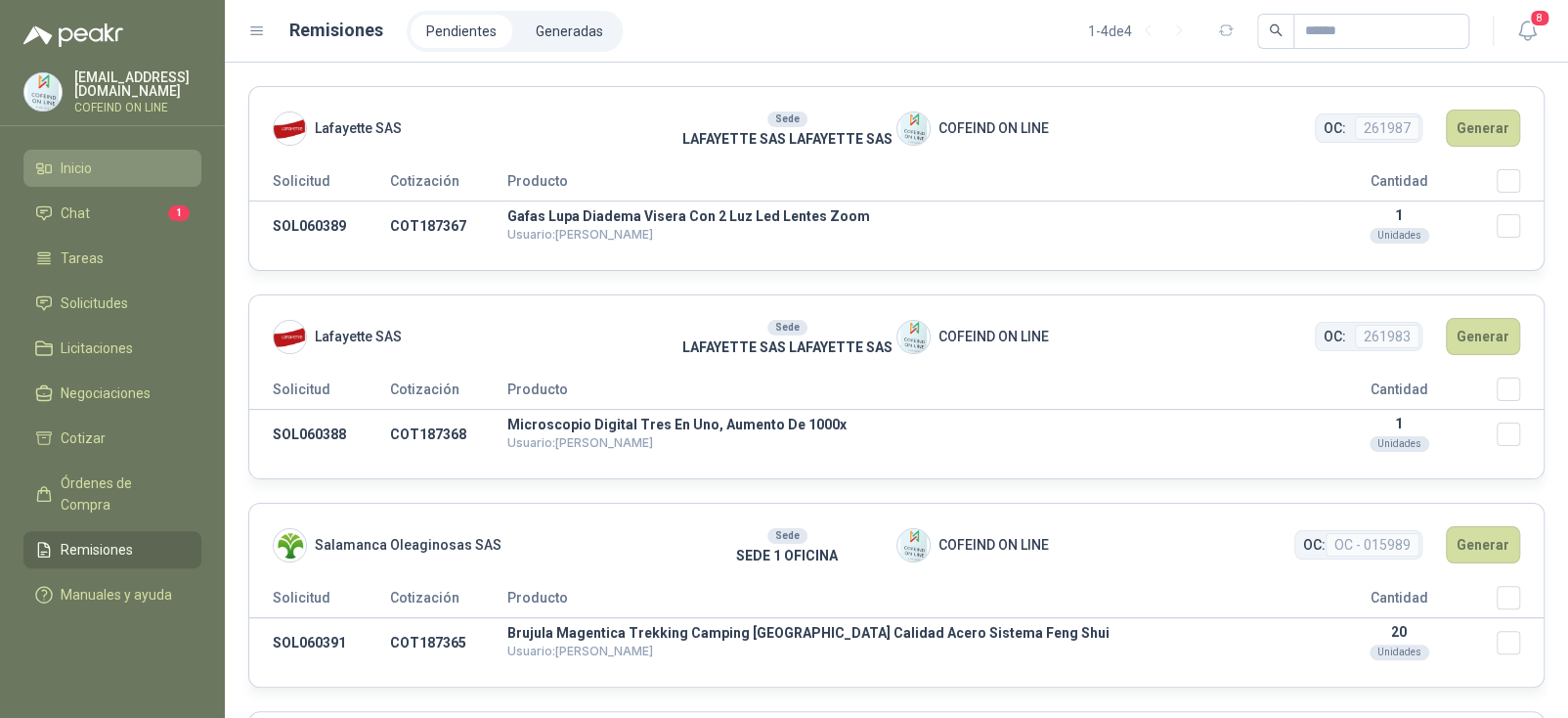
click at [158, 179] on link "Inicio" at bounding box center [112, 168] width 178 height 37
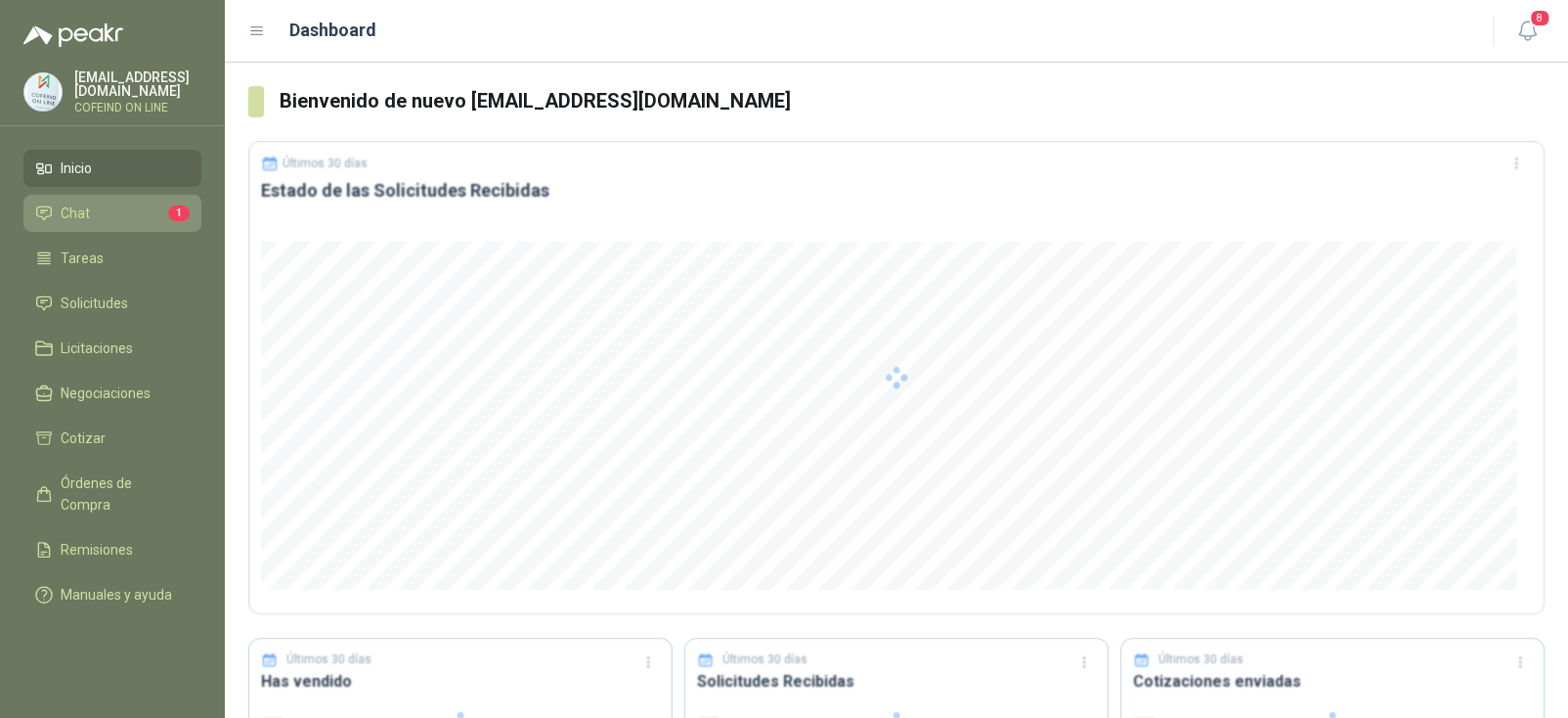
click at [128, 208] on li "Chat 1" at bounding box center [112, 213] width 154 height 22
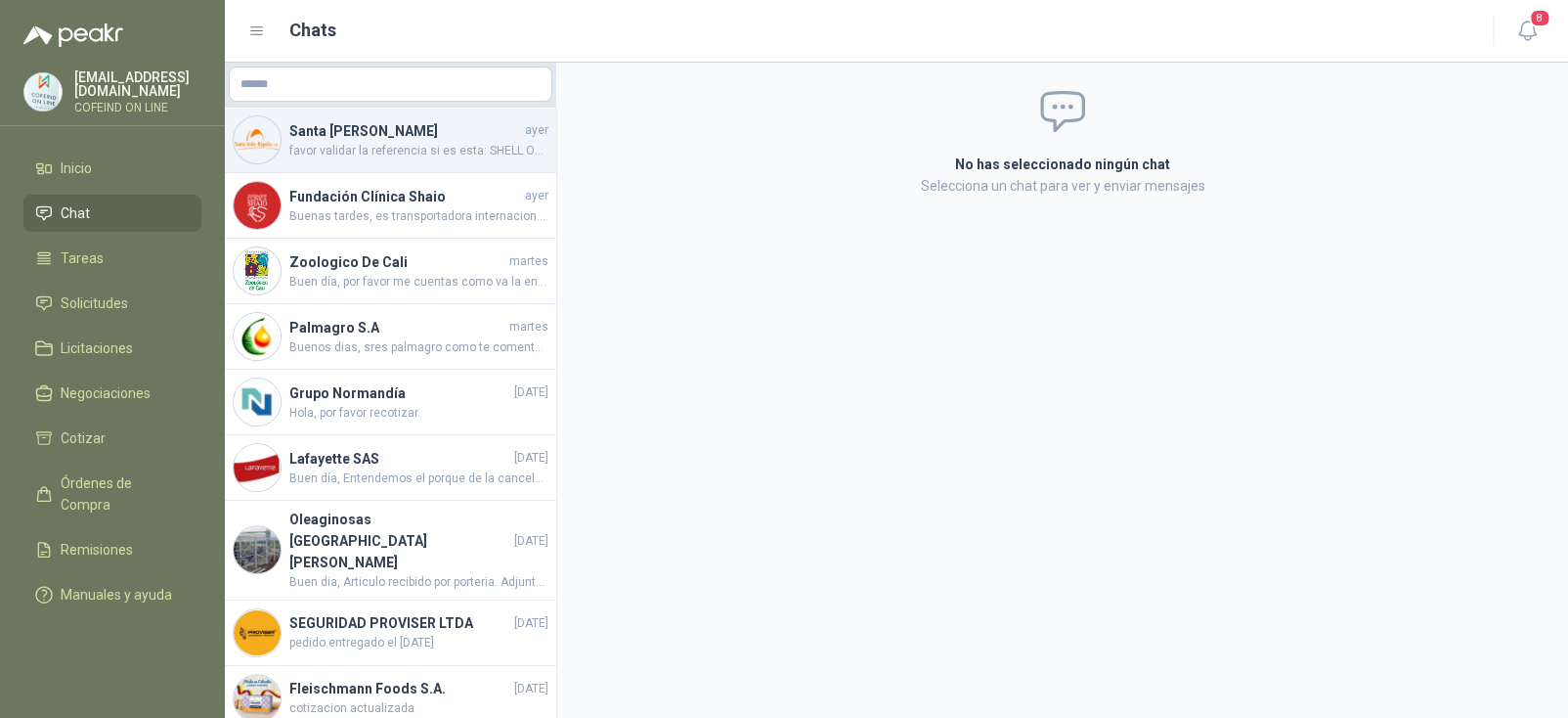
click at [432, 132] on h4 "Santa [PERSON_NAME]" at bounding box center [405, 131] width 232 height 22
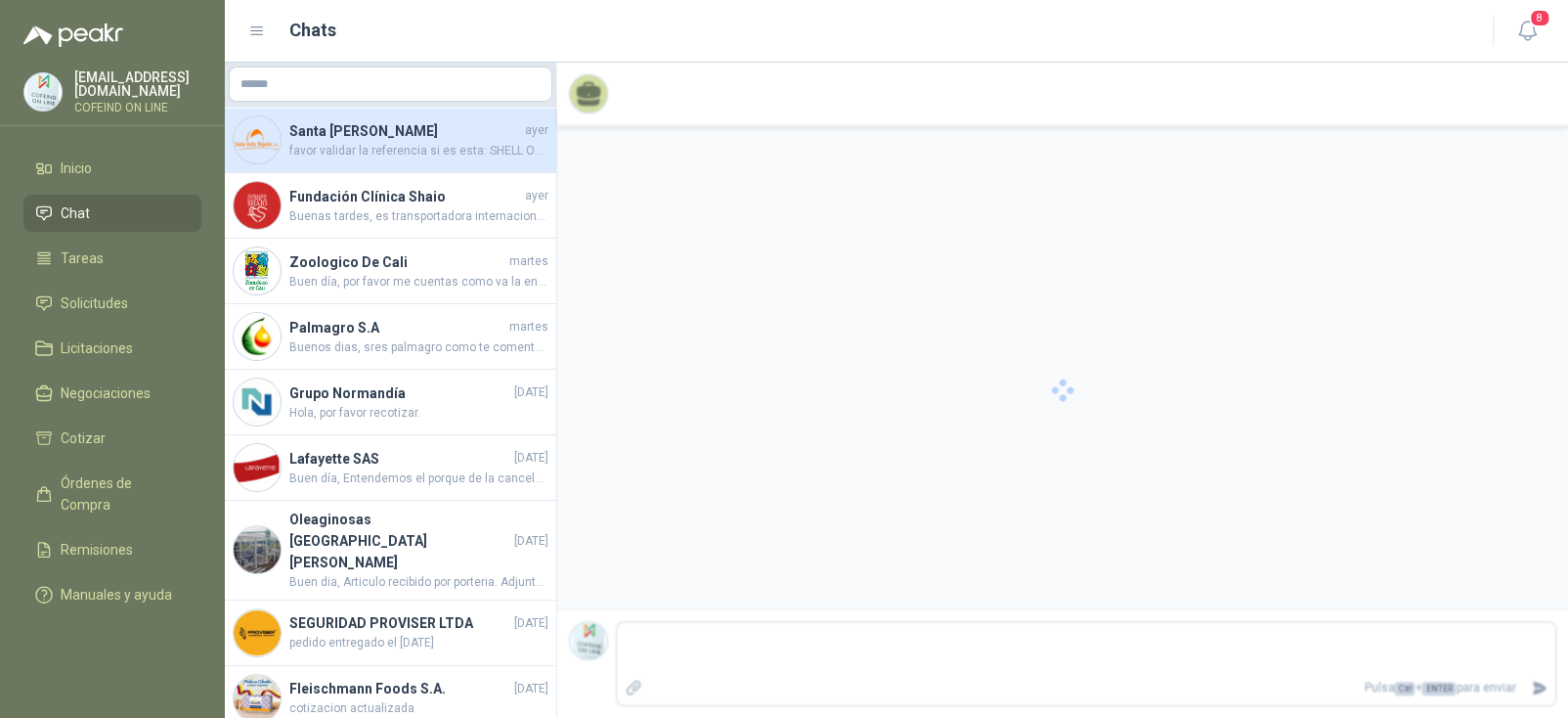
scroll to position [2443, 0]
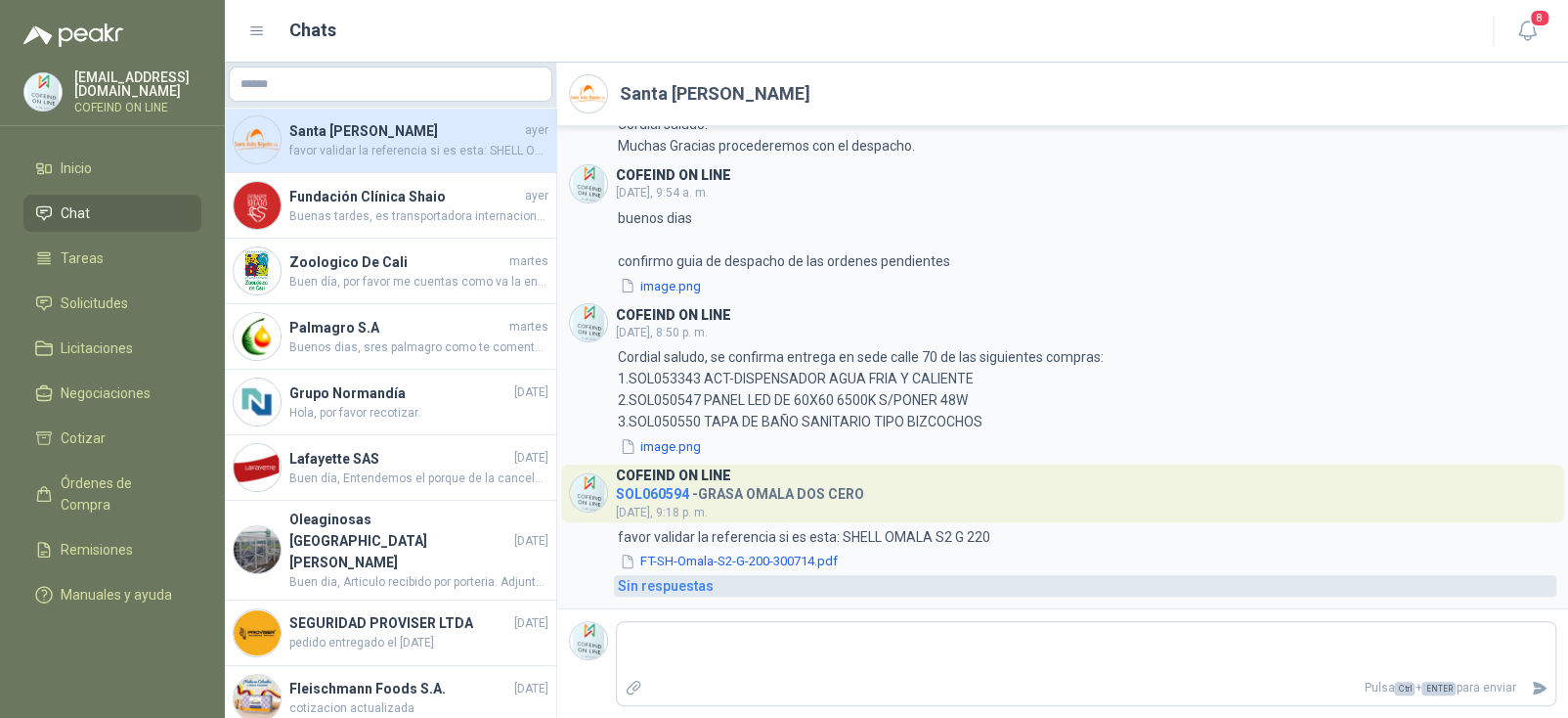
click at [674, 583] on div "Sin respuestas" at bounding box center [666, 586] width 96 height 22
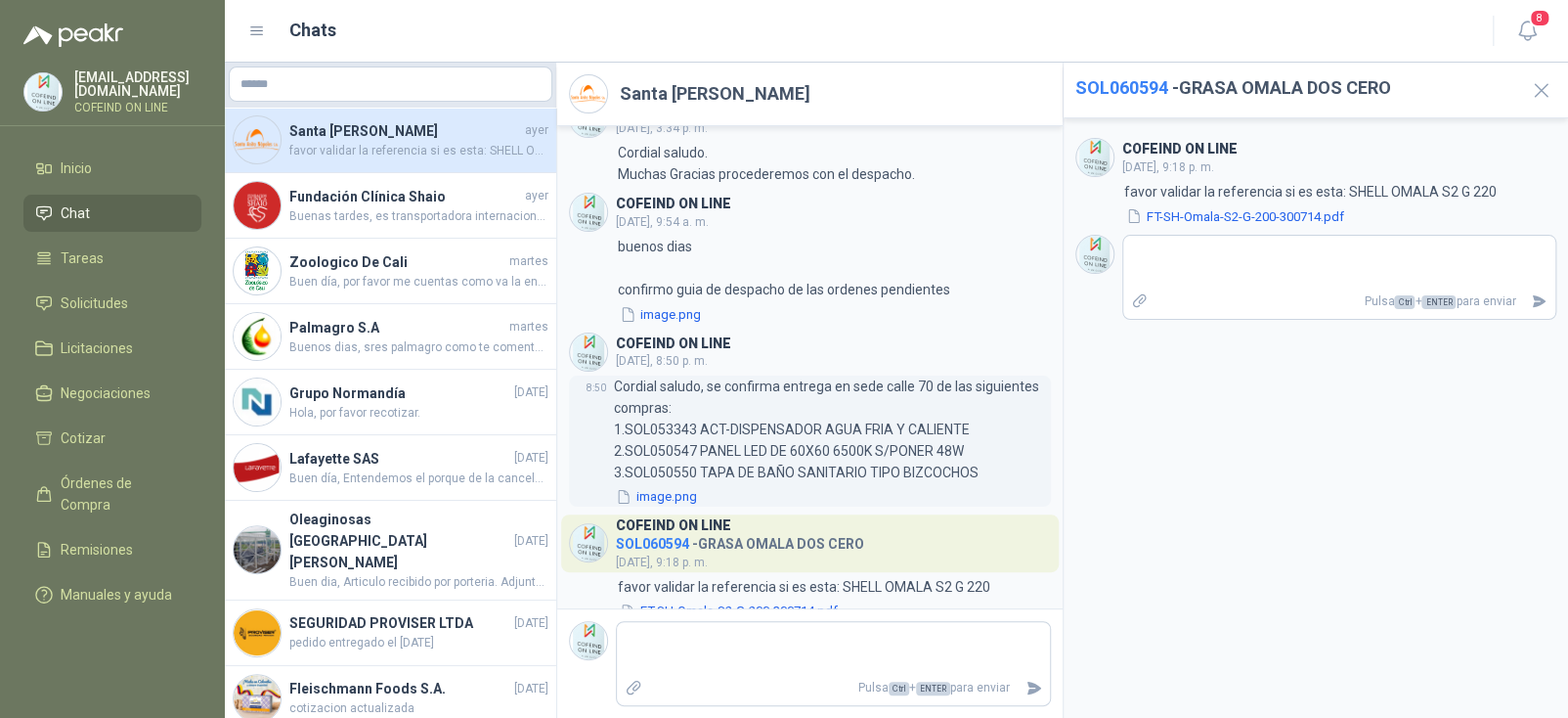
scroll to position [2874, 0]
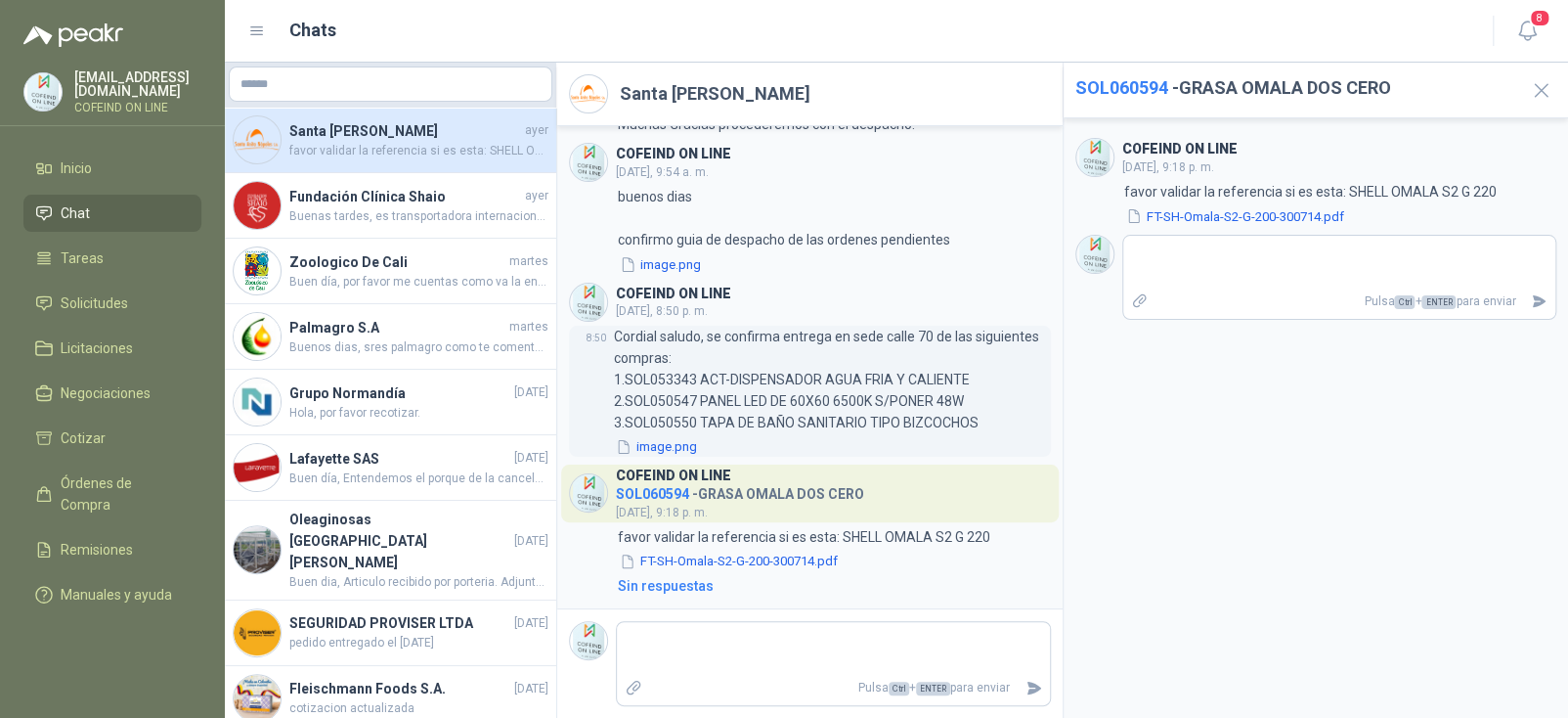
click at [696, 332] on p "Cordial saludo, se confirma entrega en sede calle 70 de las siguientes compras:…" at bounding box center [832, 380] width 437 height 108
click at [700, 288] on h3 "COFEIND ON LINE" at bounding box center [673, 293] width 115 height 11
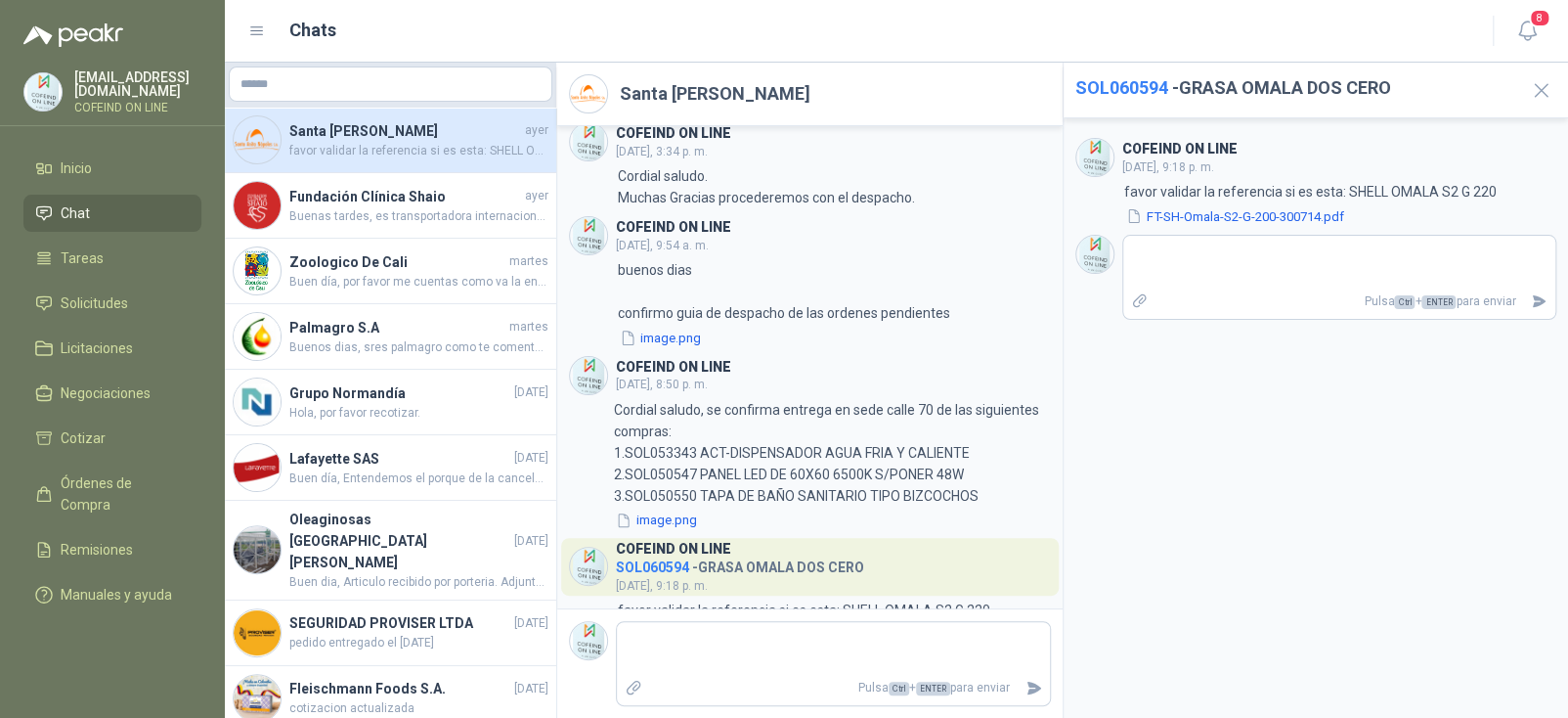
click at [690, 233] on h3 "COFEIND ON LINE" at bounding box center [673, 227] width 115 height 11
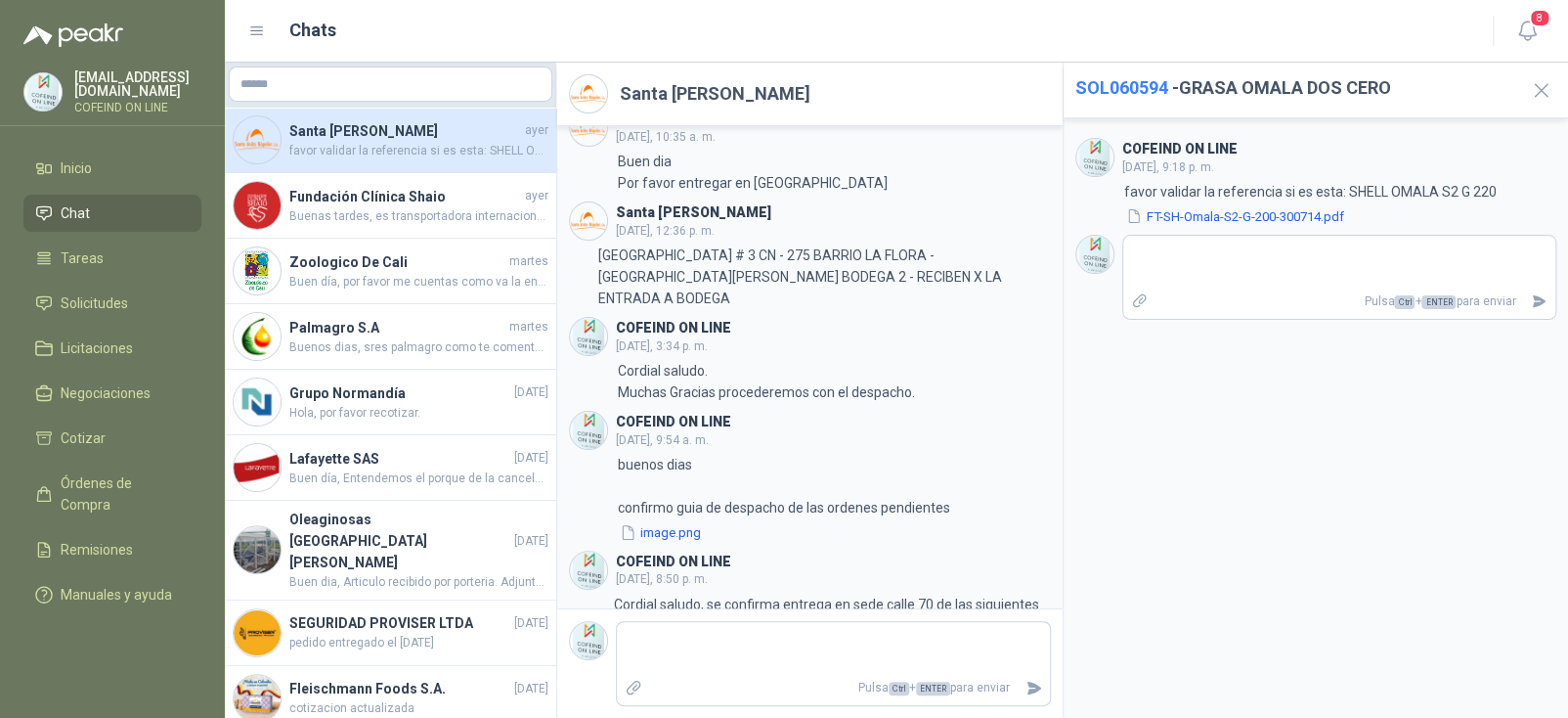
click at [672, 223] on div "Santa [PERSON_NAME] COT091556 - Odometro Medidor Distancia 10.000 Mts [PERSON_N…" at bounding box center [809, 367] width 505 height 482
click at [1536, 21] on span "8" at bounding box center [1540, 18] width 22 height 19
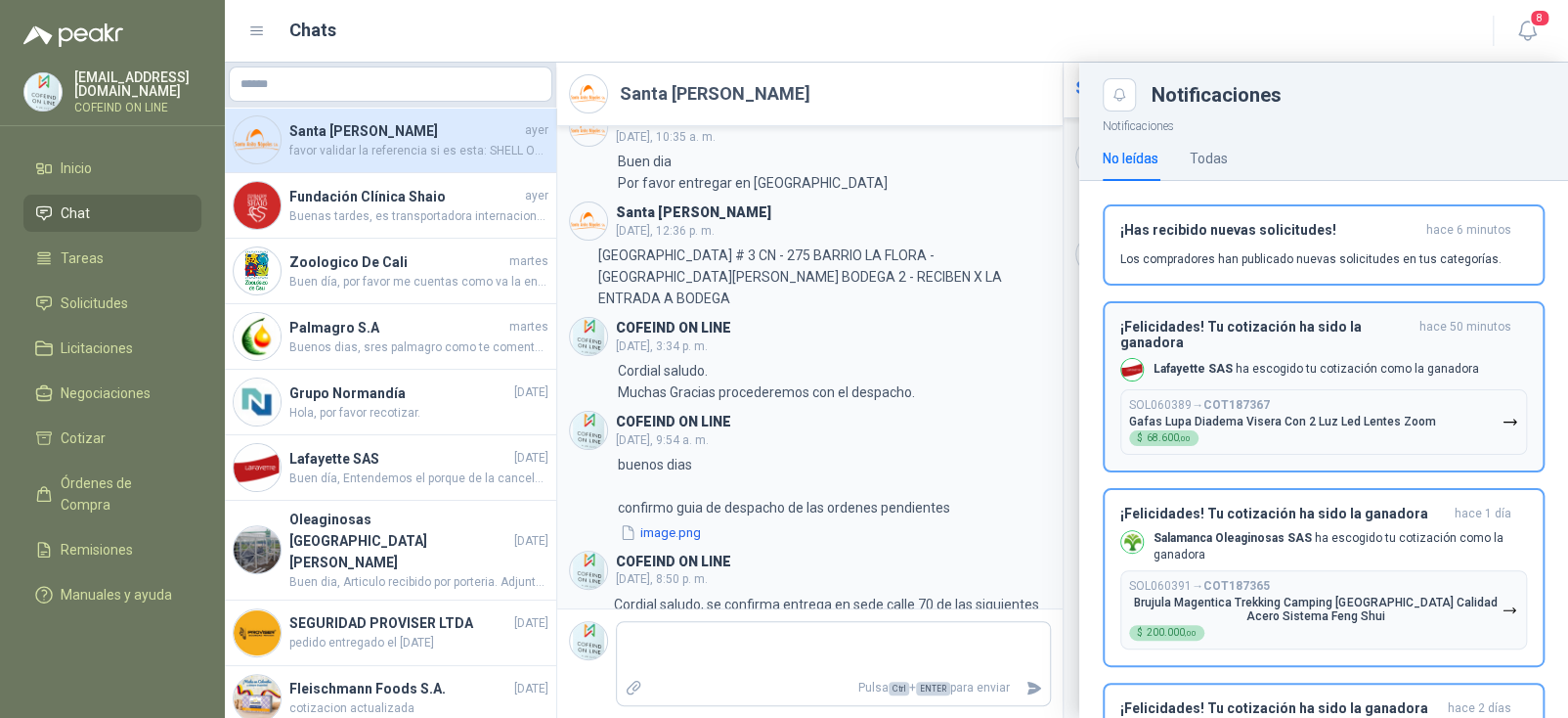
click at [1301, 245] on div "¡Has recibido nuevas solicitudes! hace 6 minutos Los compradores han publicado …" at bounding box center [1323, 245] width 407 height 46
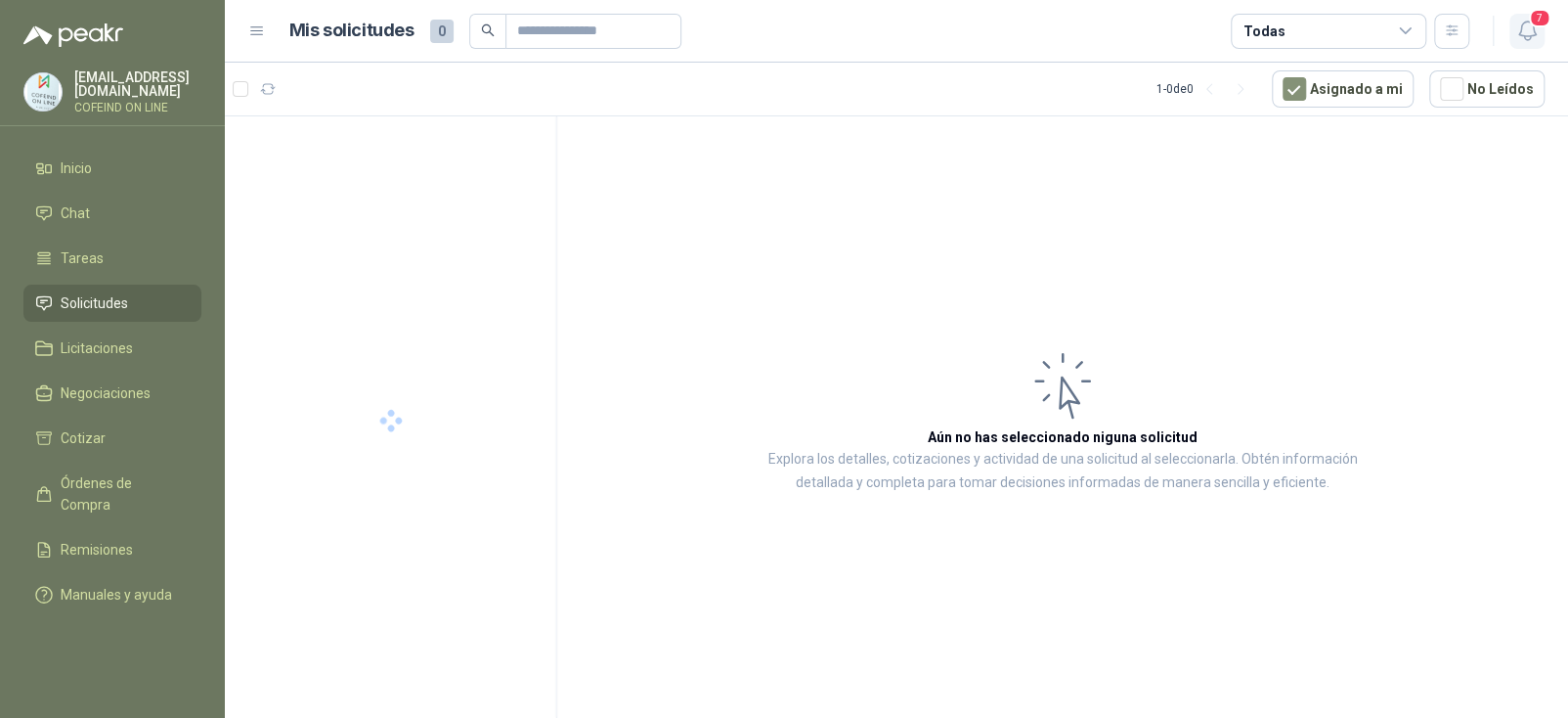
drag, startPoint x: 1529, startPoint y: 22, endPoint x: 1520, endPoint y: 26, distance: 10.1
click at [1526, 23] on button "7" at bounding box center [1526, 31] width 35 height 35
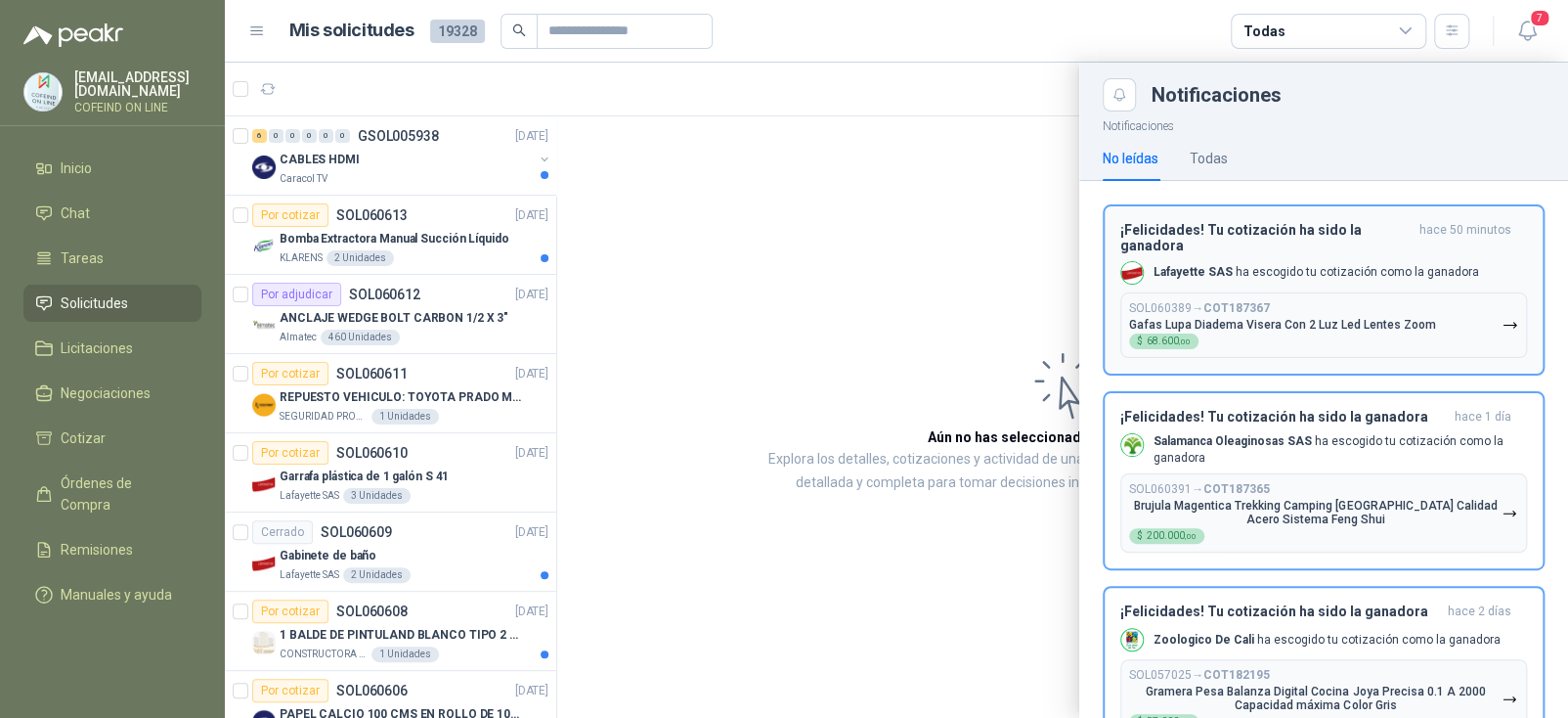
click at [1291, 263] on div "Lafayette SAS ha escogido tu cotización como la ganadora" at bounding box center [1299, 272] width 359 height 23
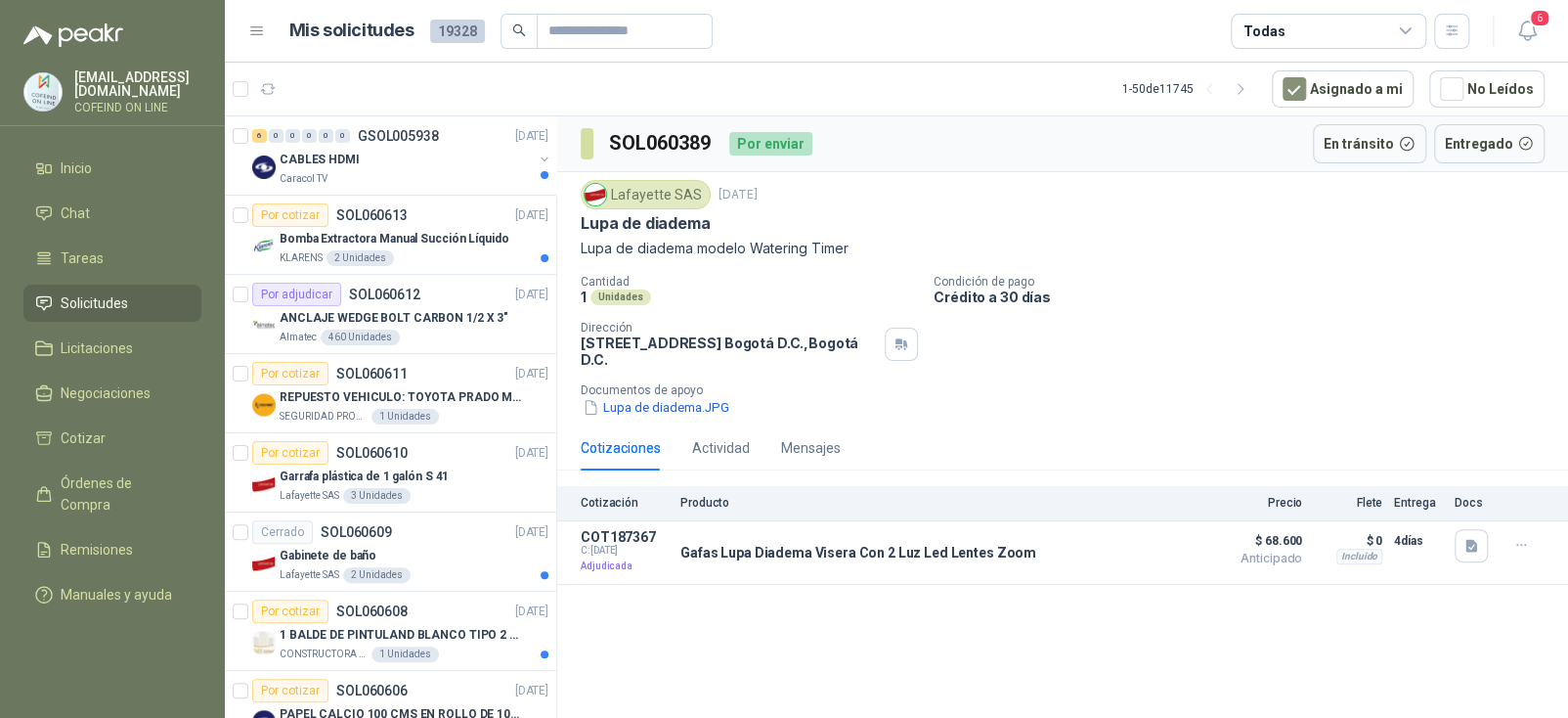
click at [1507, 29] on div "6" at bounding box center [1506, 31] width 75 height 30
click at [1509, 29] on button "6" at bounding box center [1526, 31] width 35 height 35
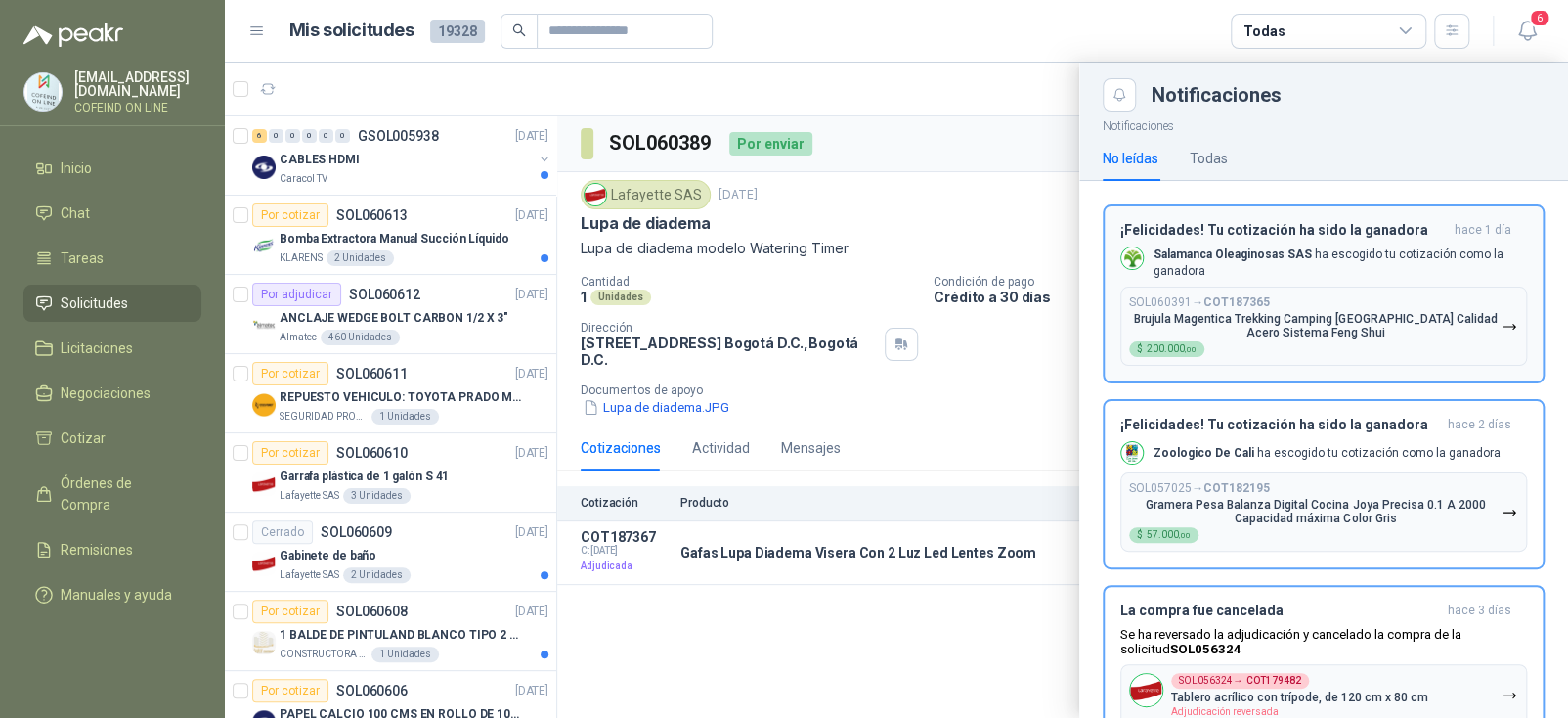
click at [1316, 264] on p "Salamanca Oleaginosas SAS ha escogido tu cotización como la ganadora" at bounding box center [1340, 262] width 373 height 33
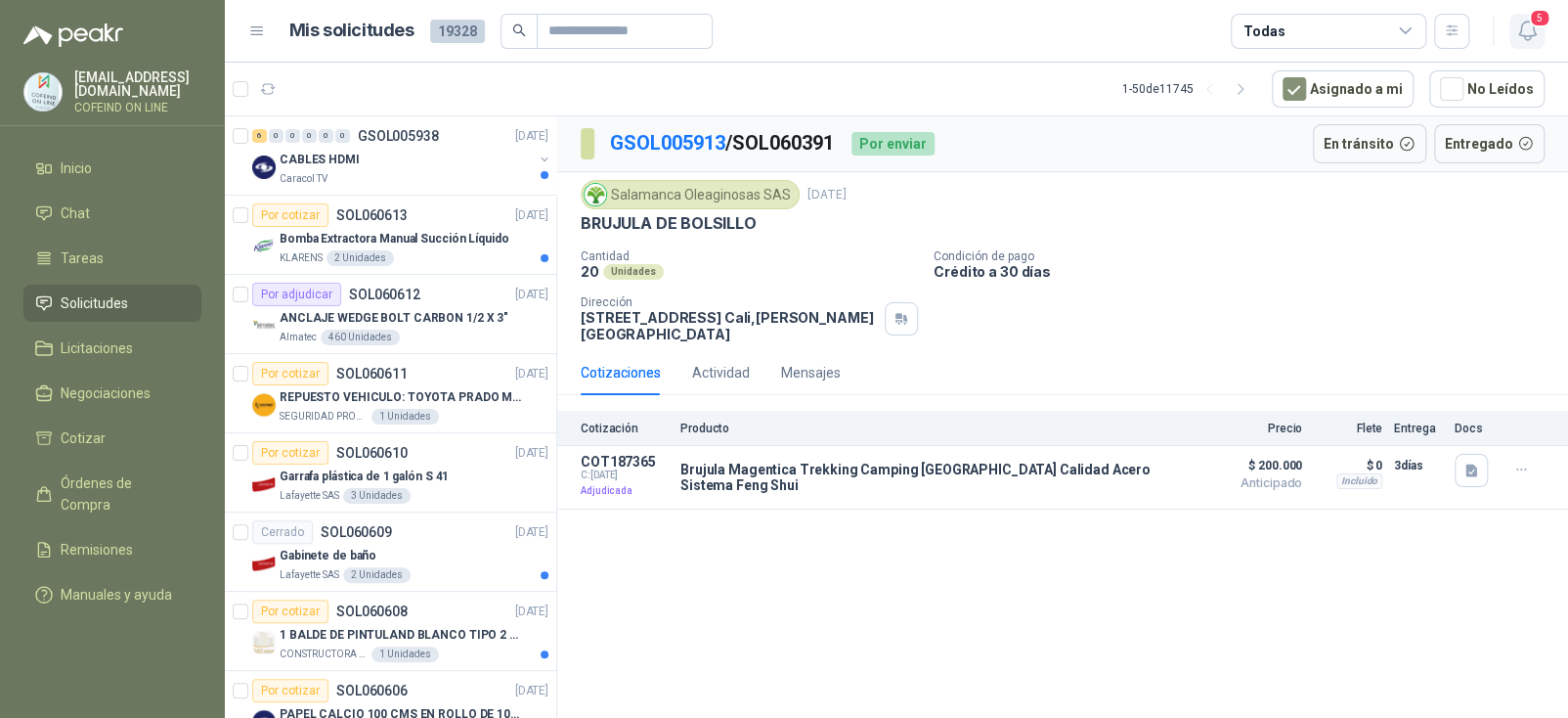
click at [1524, 36] on icon "button" at bounding box center [1526, 31] width 17 height 19
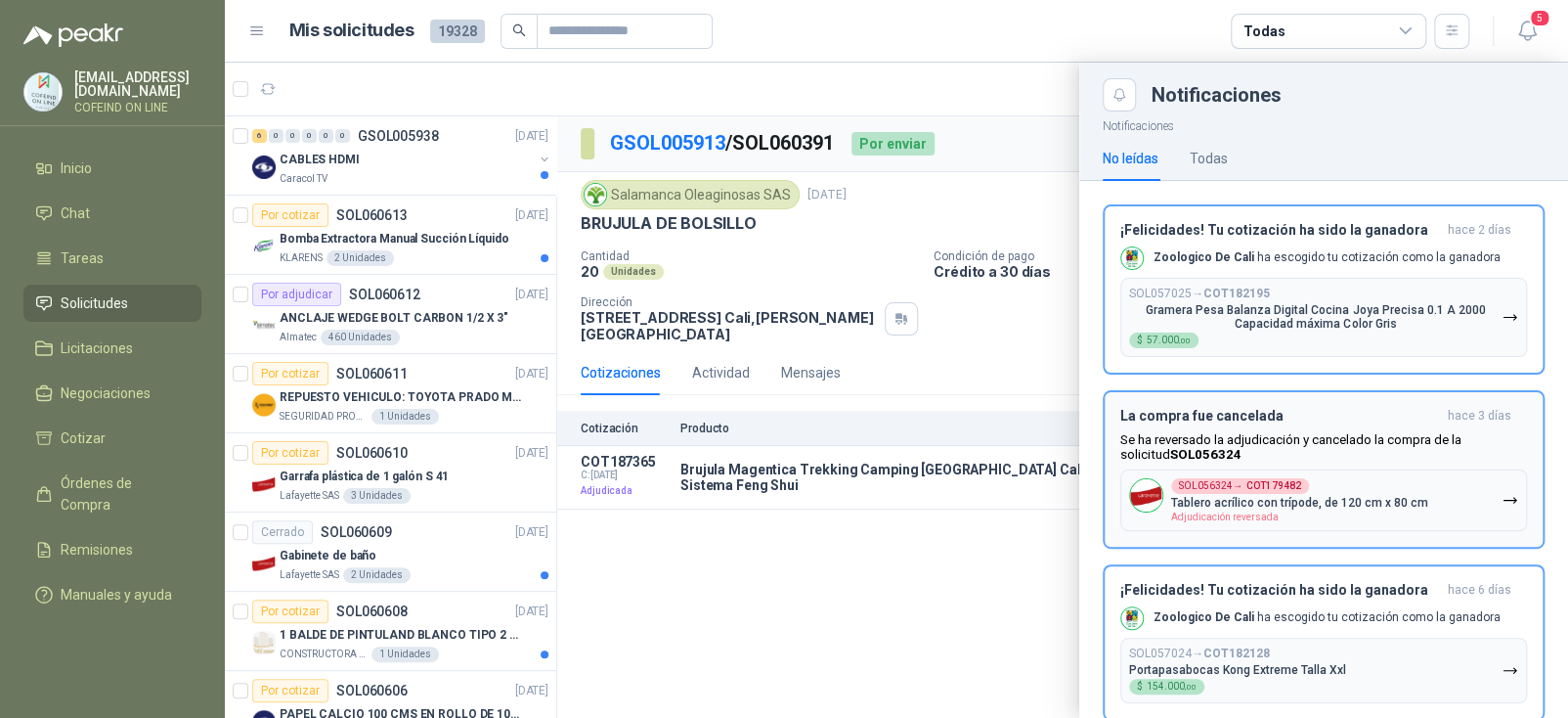
drag, startPoint x: 1349, startPoint y: 247, endPoint x: 1405, endPoint y: 204, distance: 70.4
click at [1351, 248] on div "Zoologico De Cali ha escogido tu cotización como la ganadora" at bounding box center [1310, 257] width 380 height 23
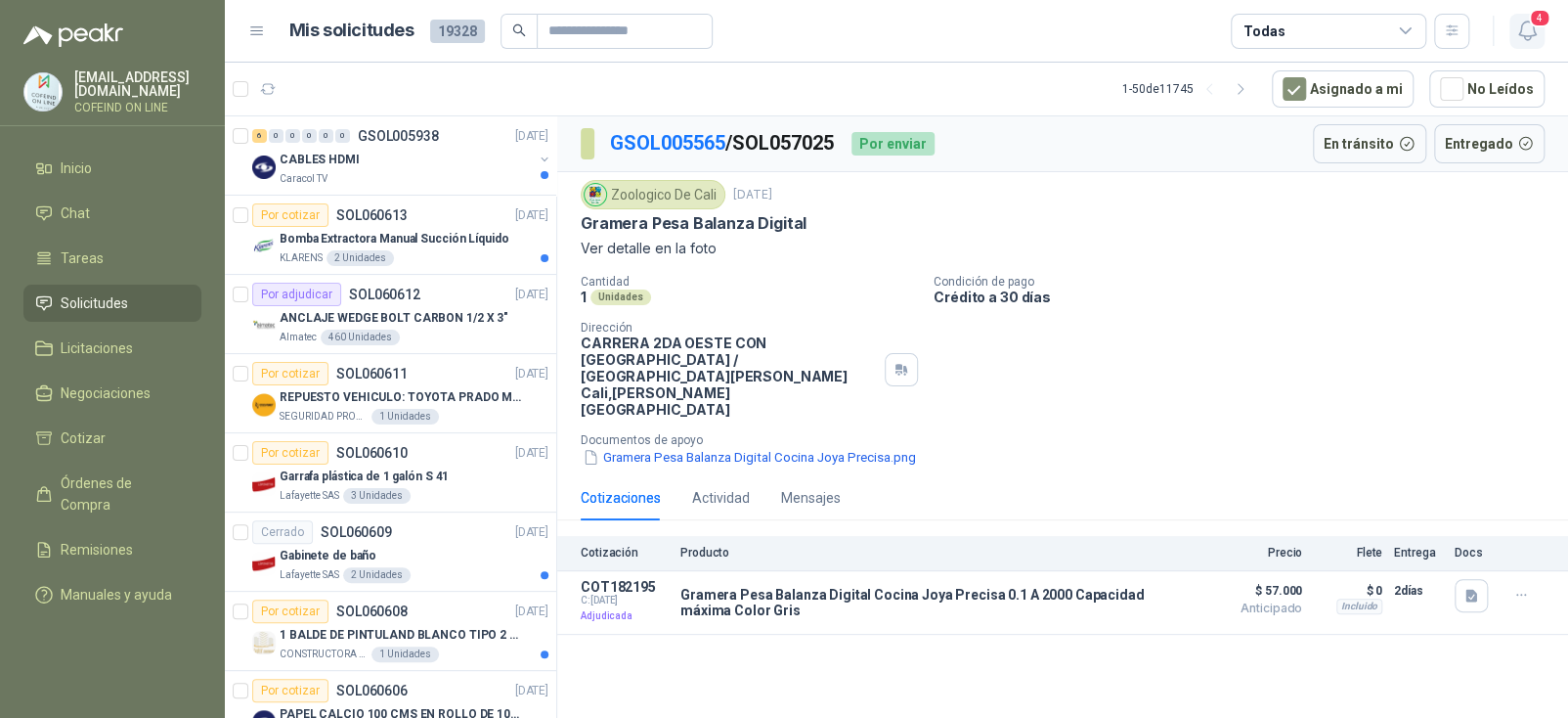
click at [1518, 34] on icon "button" at bounding box center [1526, 31] width 17 height 19
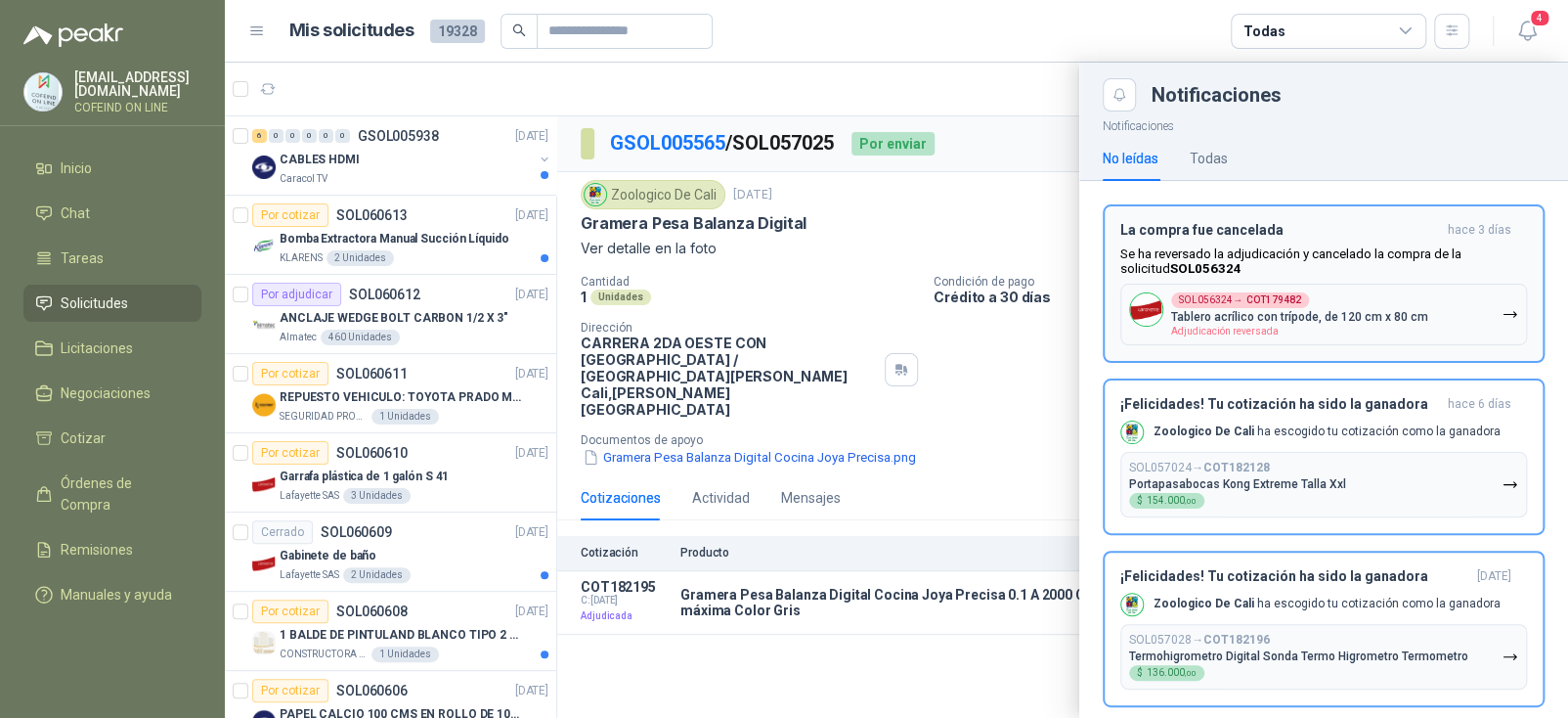
click at [1310, 222] on h3 "La compra fue cancelada" at bounding box center [1280, 230] width 320 height 17
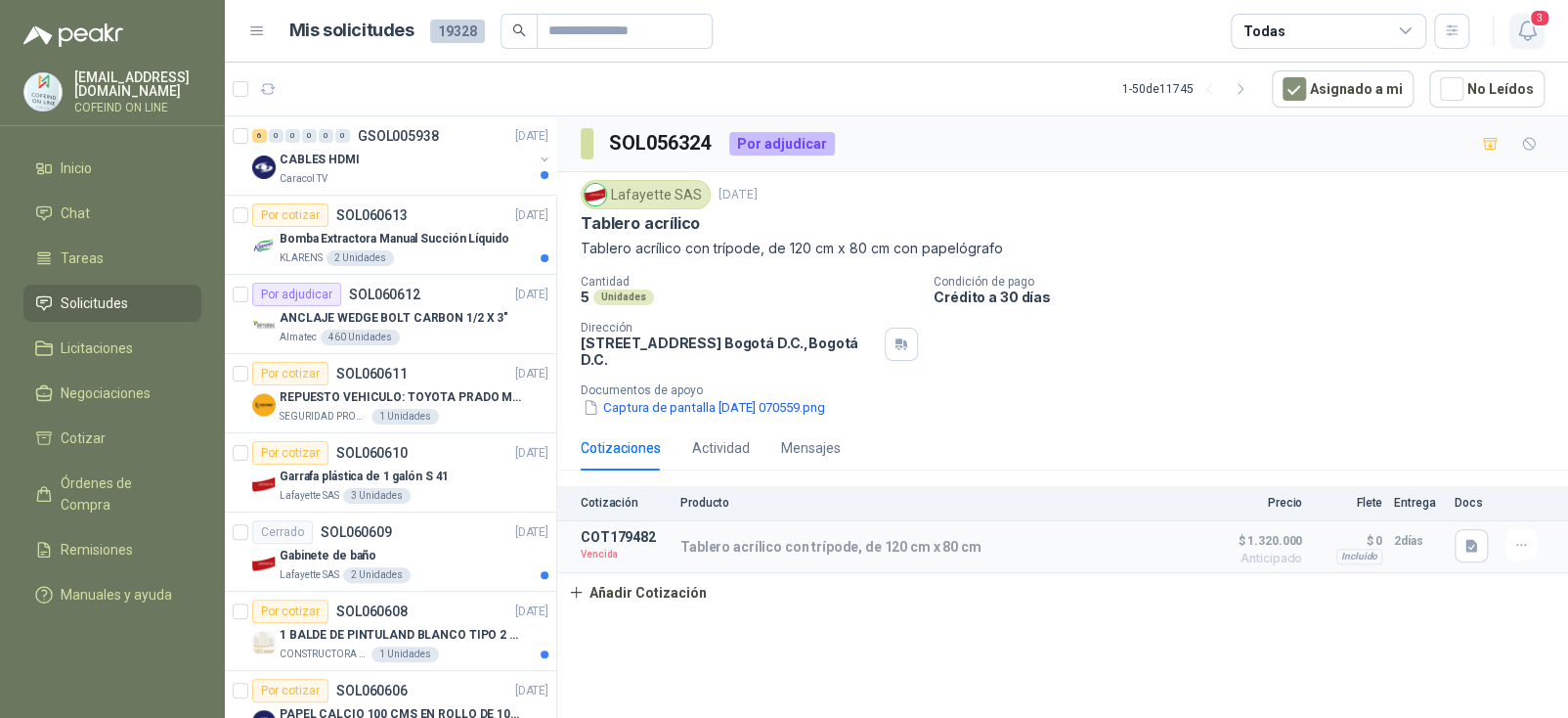
click at [1525, 34] on icon "button" at bounding box center [1527, 31] width 24 height 24
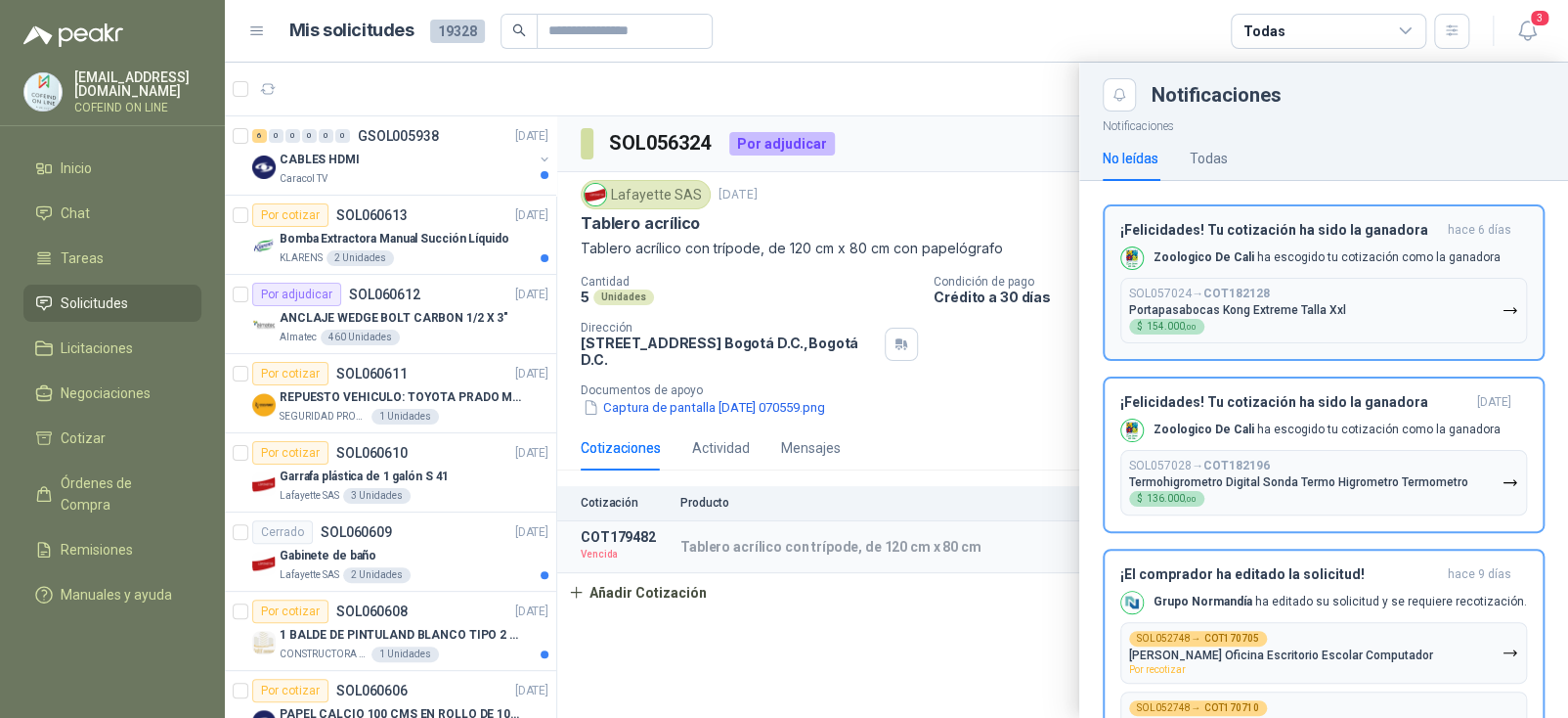
drag, startPoint x: 1303, startPoint y: 246, endPoint x: 1357, endPoint y: 178, distance: 87.0
click at [1303, 246] on div "Zoologico De Cali ha escogido tu cotización como la ganadora" at bounding box center [1310, 257] width 380 height 23
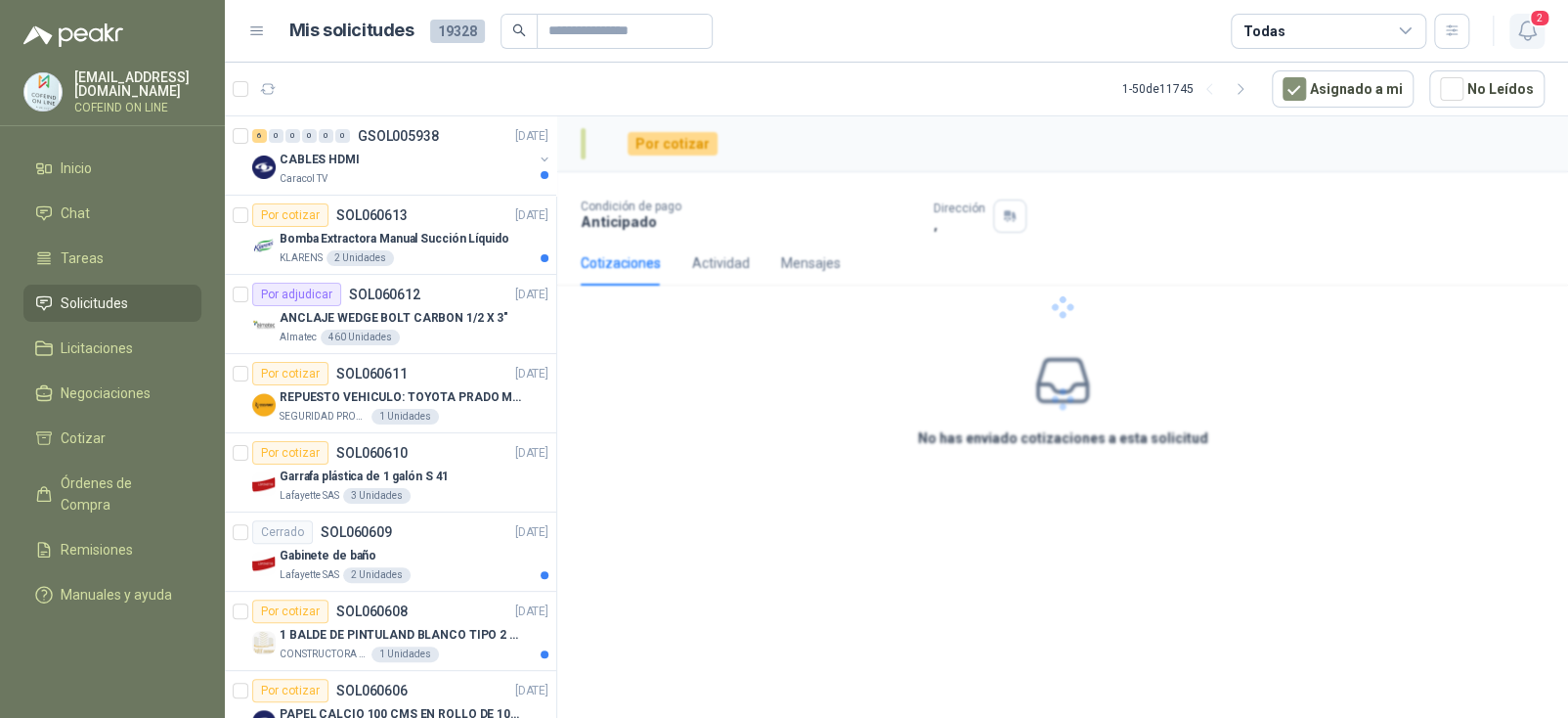
click at [1515, 21] on icon "button" at bounding box center [1527, 31] width 24 height 24
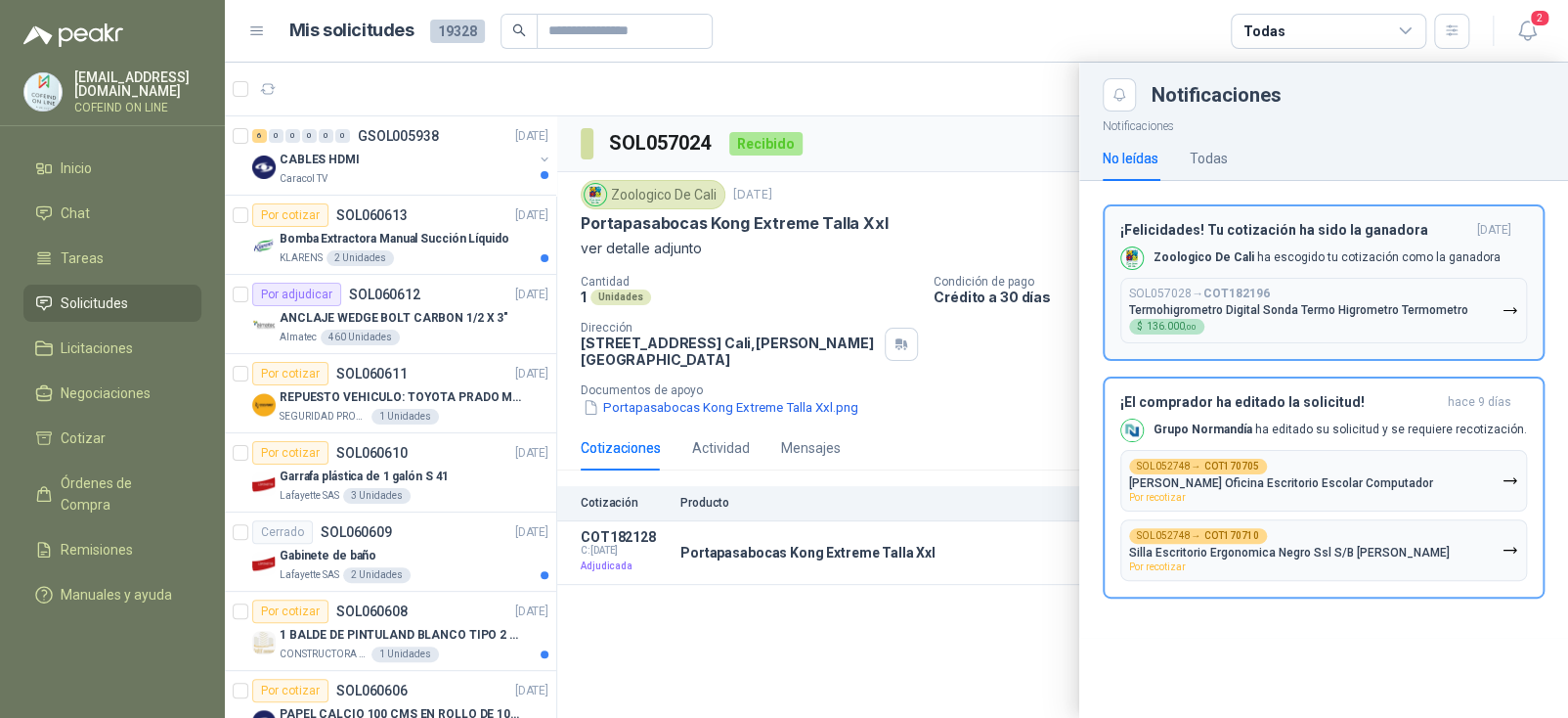
click at [1354, 241] on div "¡Felicidades! Tu cotización ha sido la ganadora [DATE] Zoologico De Cali ha esc…" at bounding box center [1323, 282] width 407 height 121
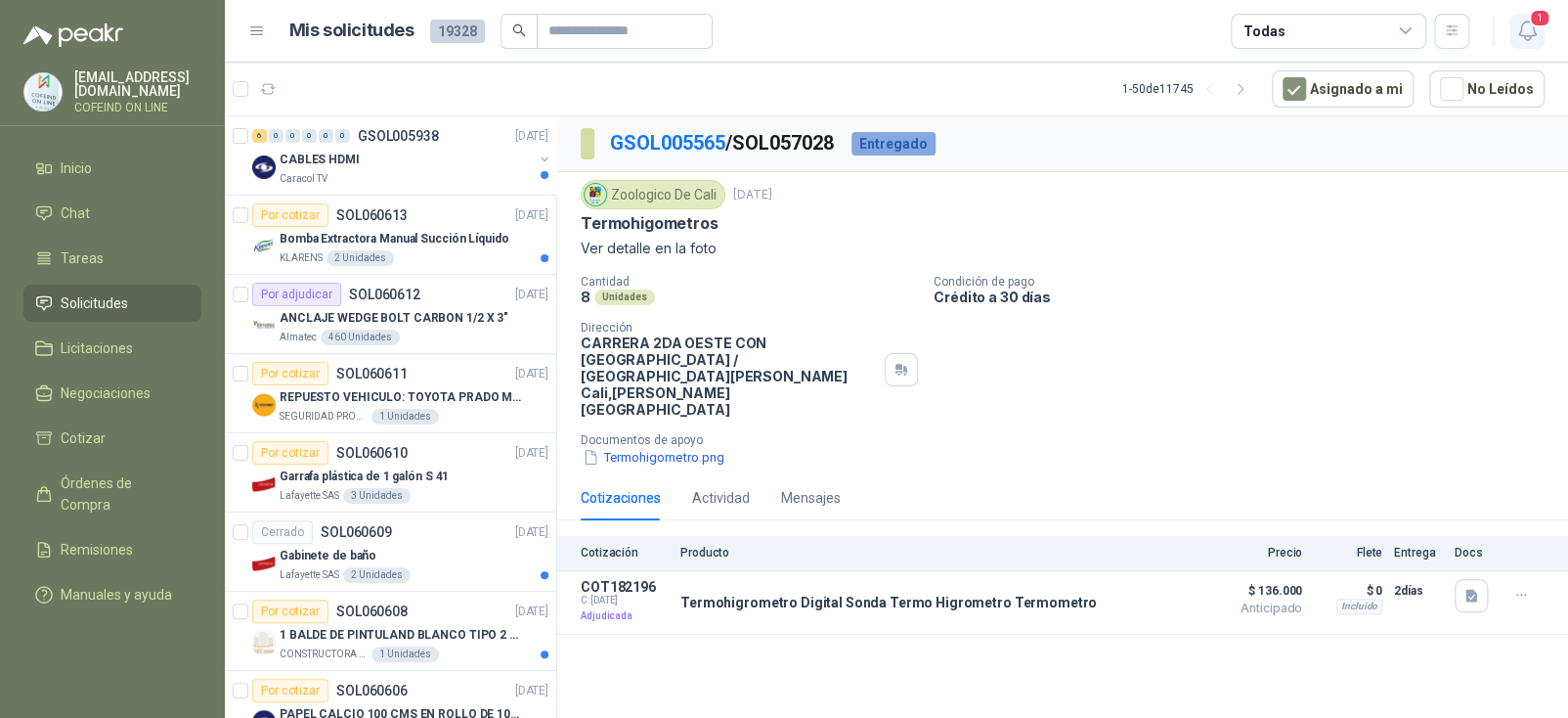
click at [1518, 29] on icon "button" at bounding box center [1526, 31] width 17 height 19
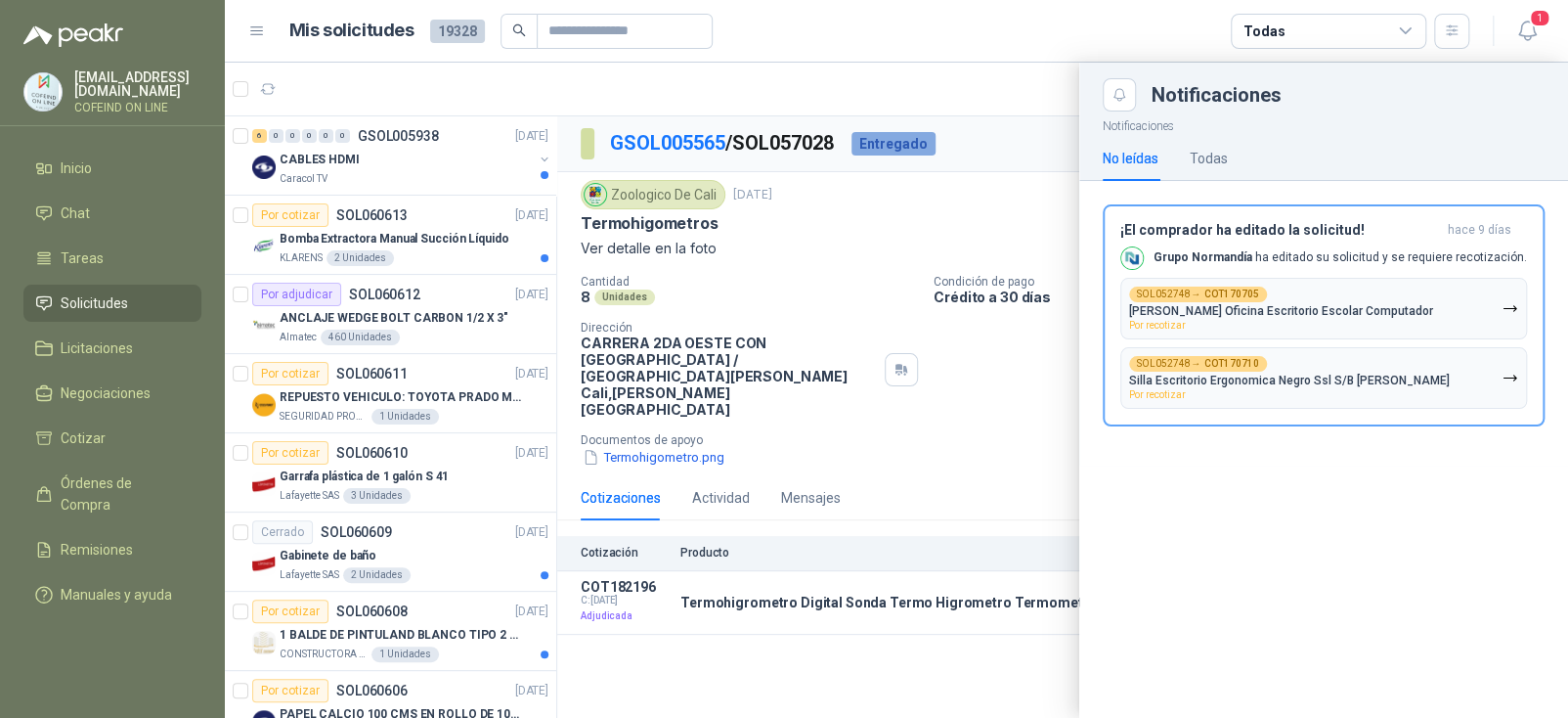
click at [1341, 267] on div "Grupo [PERSON_NAME] ha editado su solicitud y se requiere recotización." at bounding box center [1323, 257] width 407 height 23
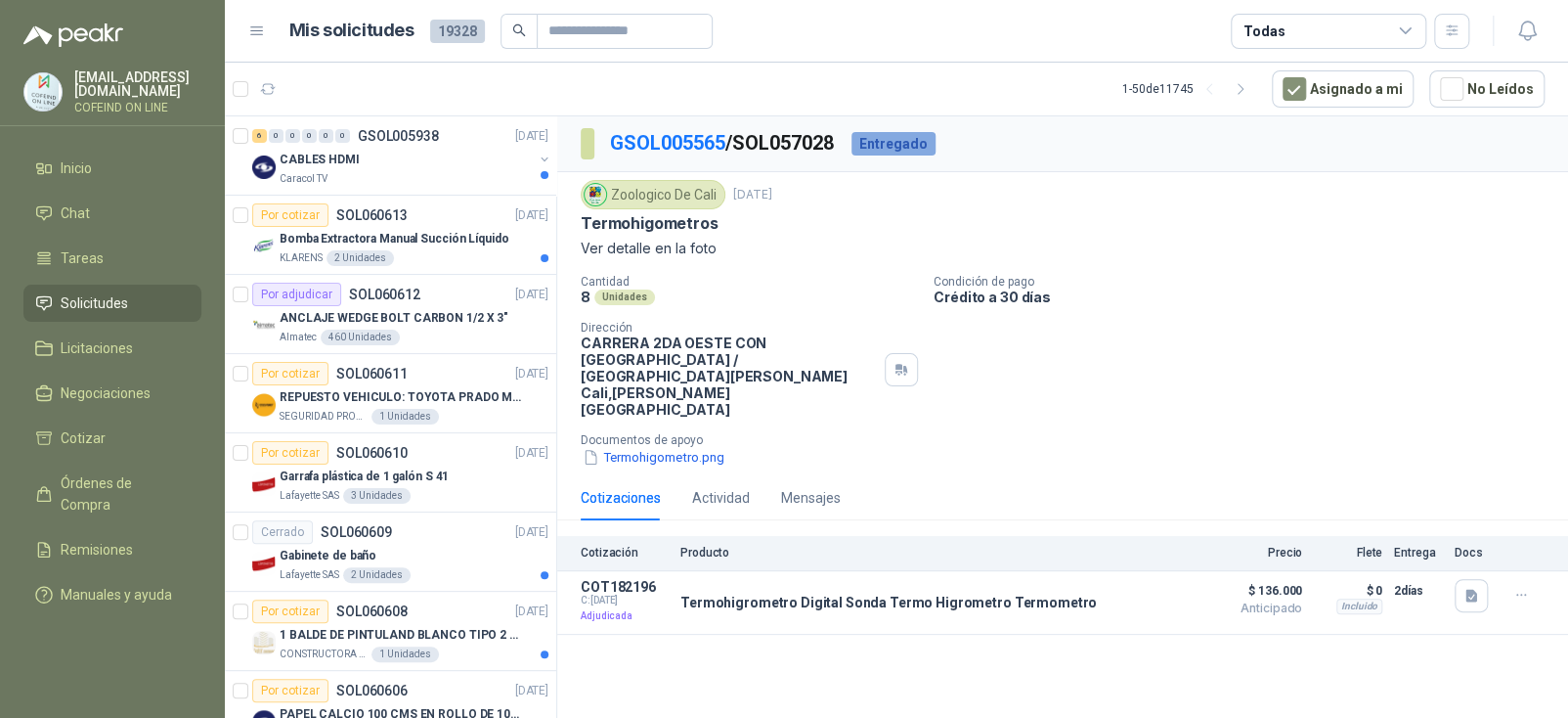
click at [120, 79] on p "[EMAIL_ADDRESS][DOMAIN_NAME]" at bounding box center [137, 83] width 127 height 27
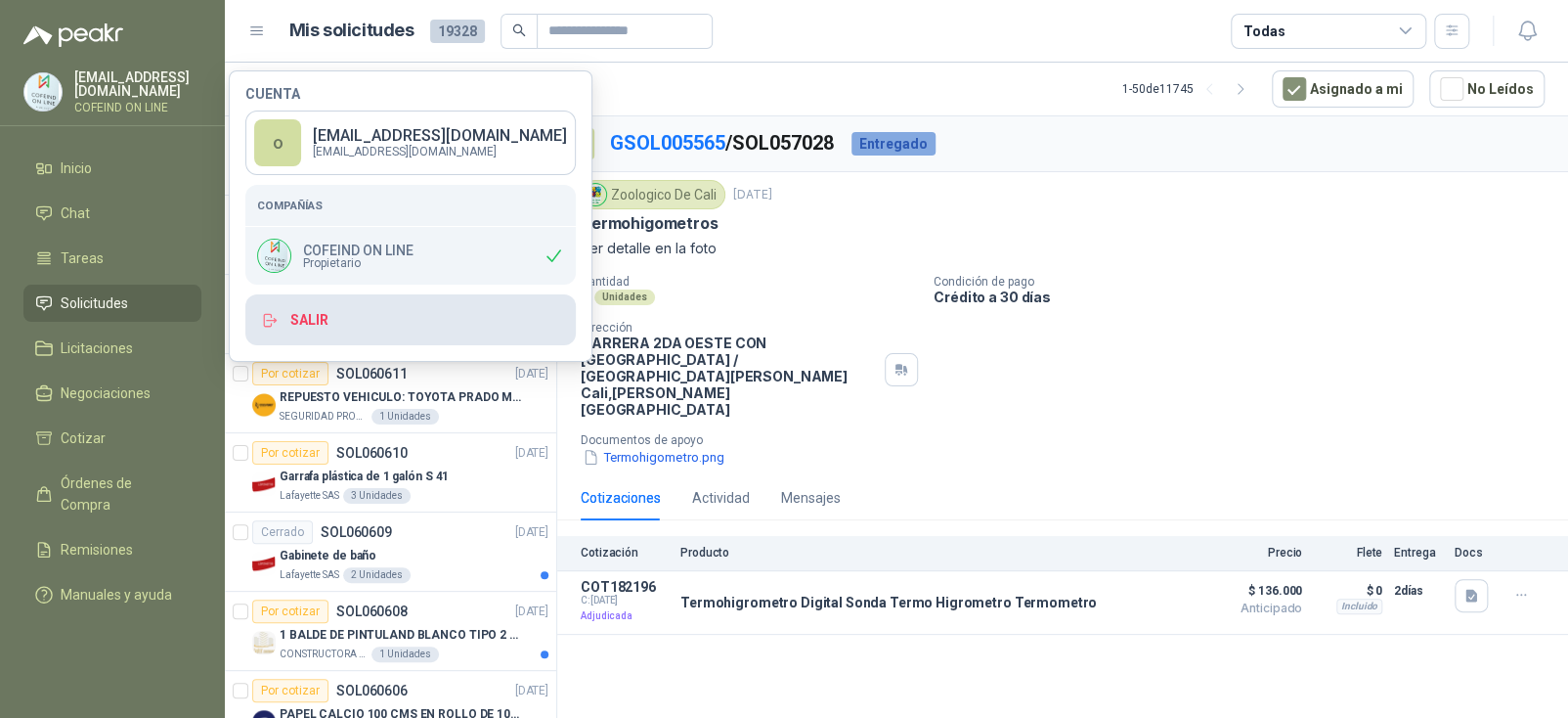
drag, startPoint x: 328, startPoint y: 335, endPoint x: 339, endPoint y: 330, distance: 11.8
click at [339, 330] on button "Salir" at bounding box center [410, 319] width 330 height 51
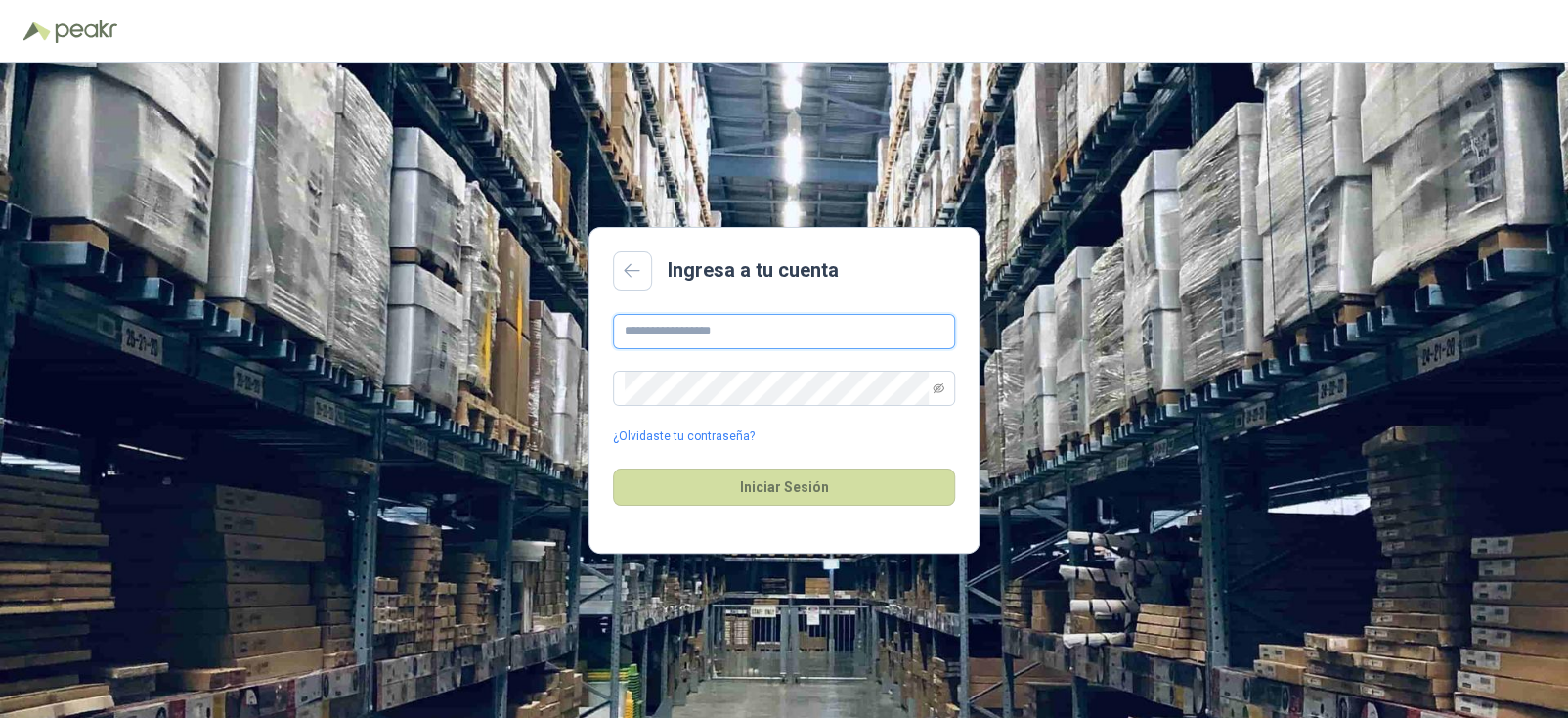
type input "**********"
click at [805, 484] on button "Iniciar Sesión" at bounding box center [784, 486] width 342 height 37
